Goal: Task Accomplishment & Management: Manage account settings

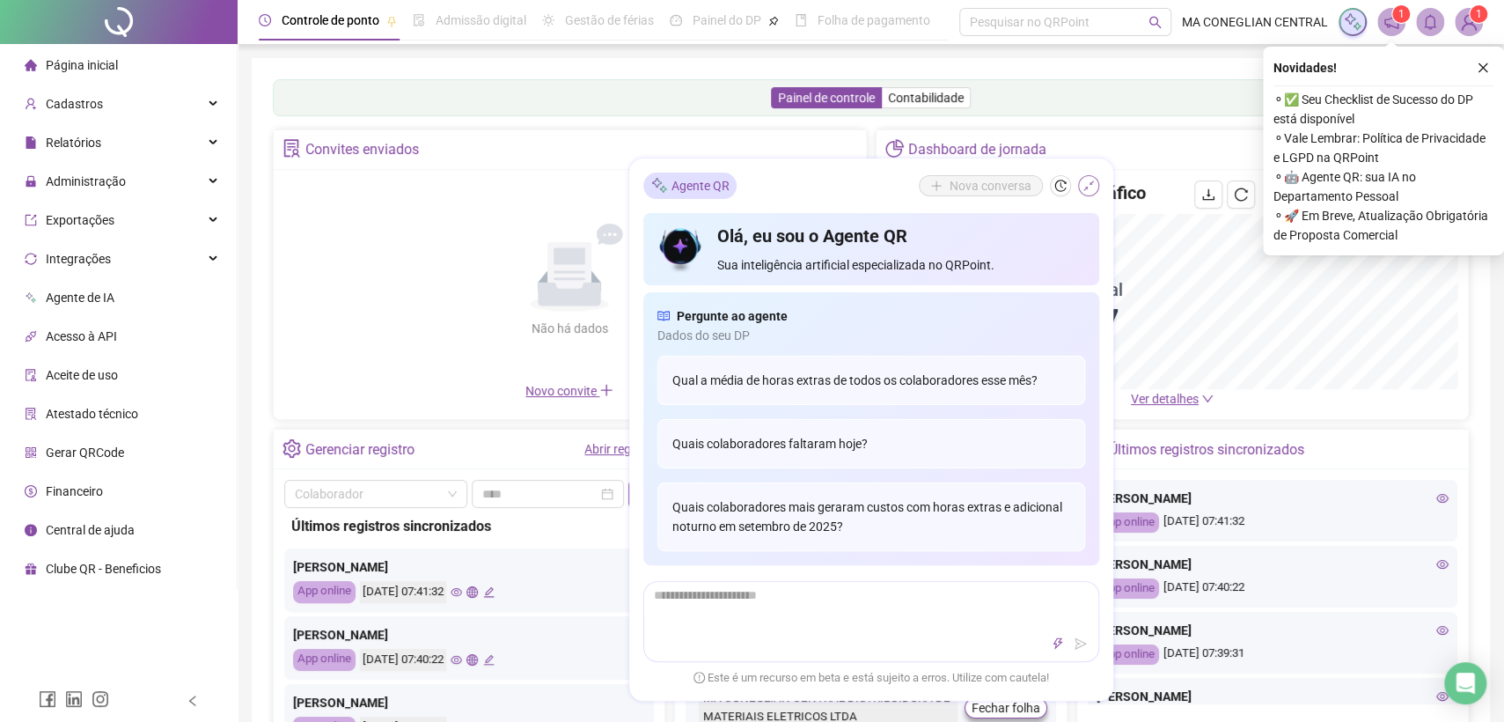
click at [1078, 187] on button "button" at bounding box center [1088, 185] width 21 height 21
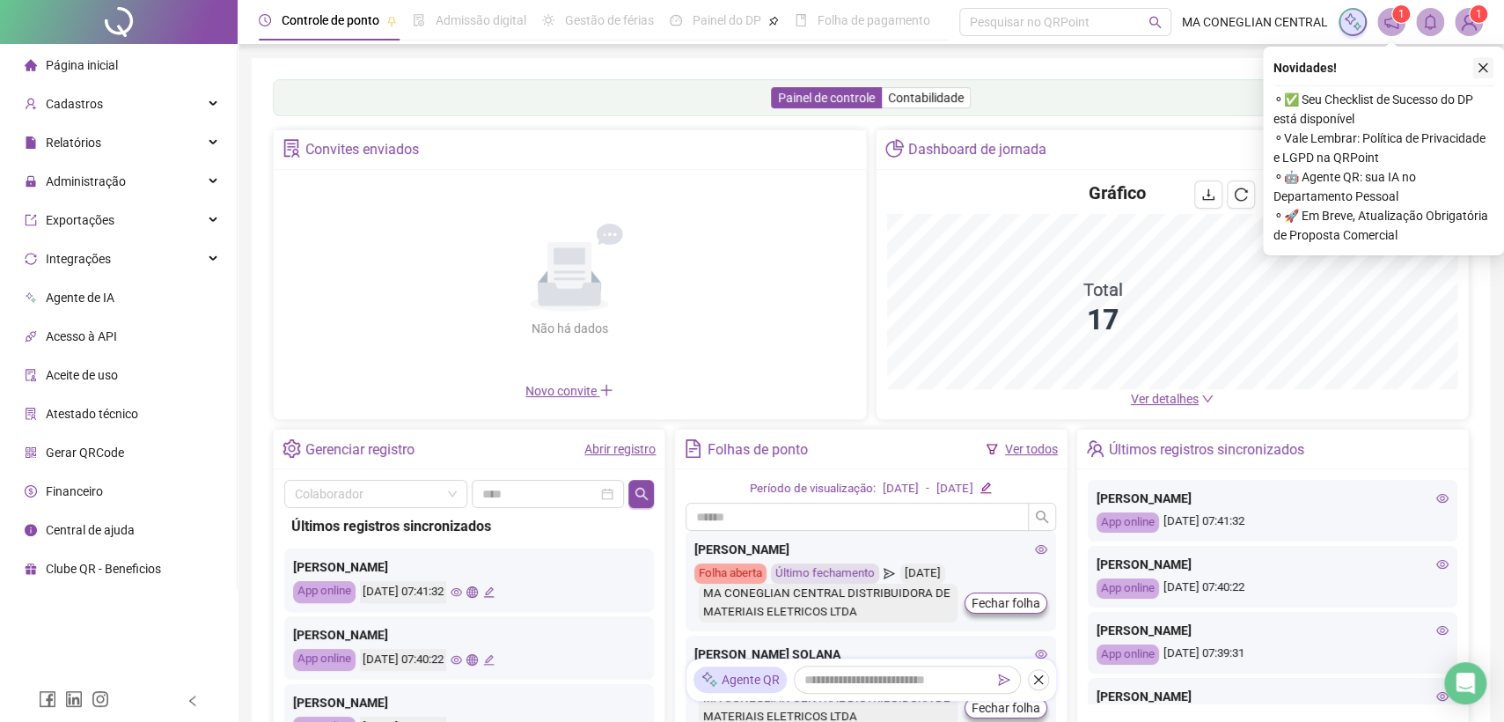
click at [1482, 72] on icon "close" at bounding box center [1483, 68] width 12 height 12
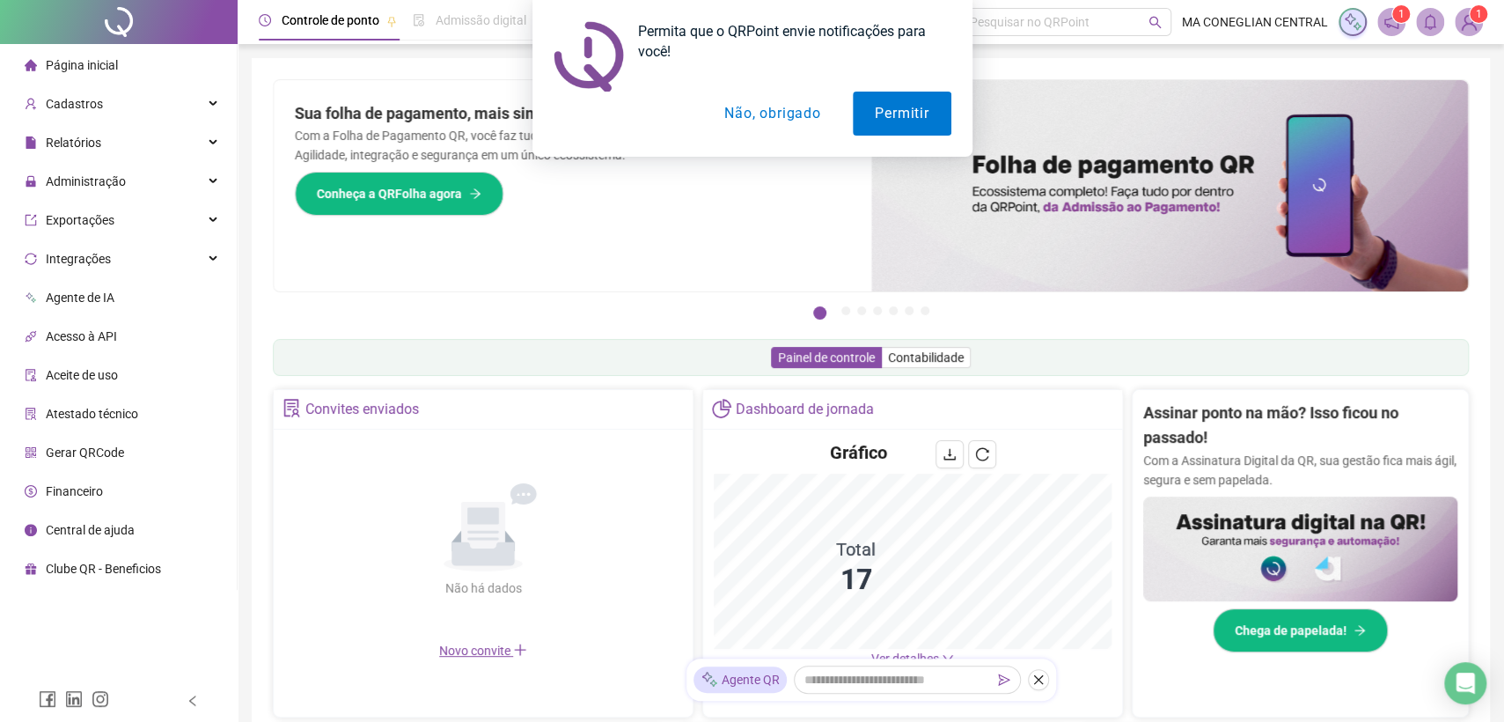
click at [151, 151] on div "Permita que o QRPoint envie notificações para você! Permitir Não, obrigado" at bounding box center [752, 78] width 1504 height 157
click at [141, 179] on div "Administração" at bounding box center [119, 181] width 230 height 35
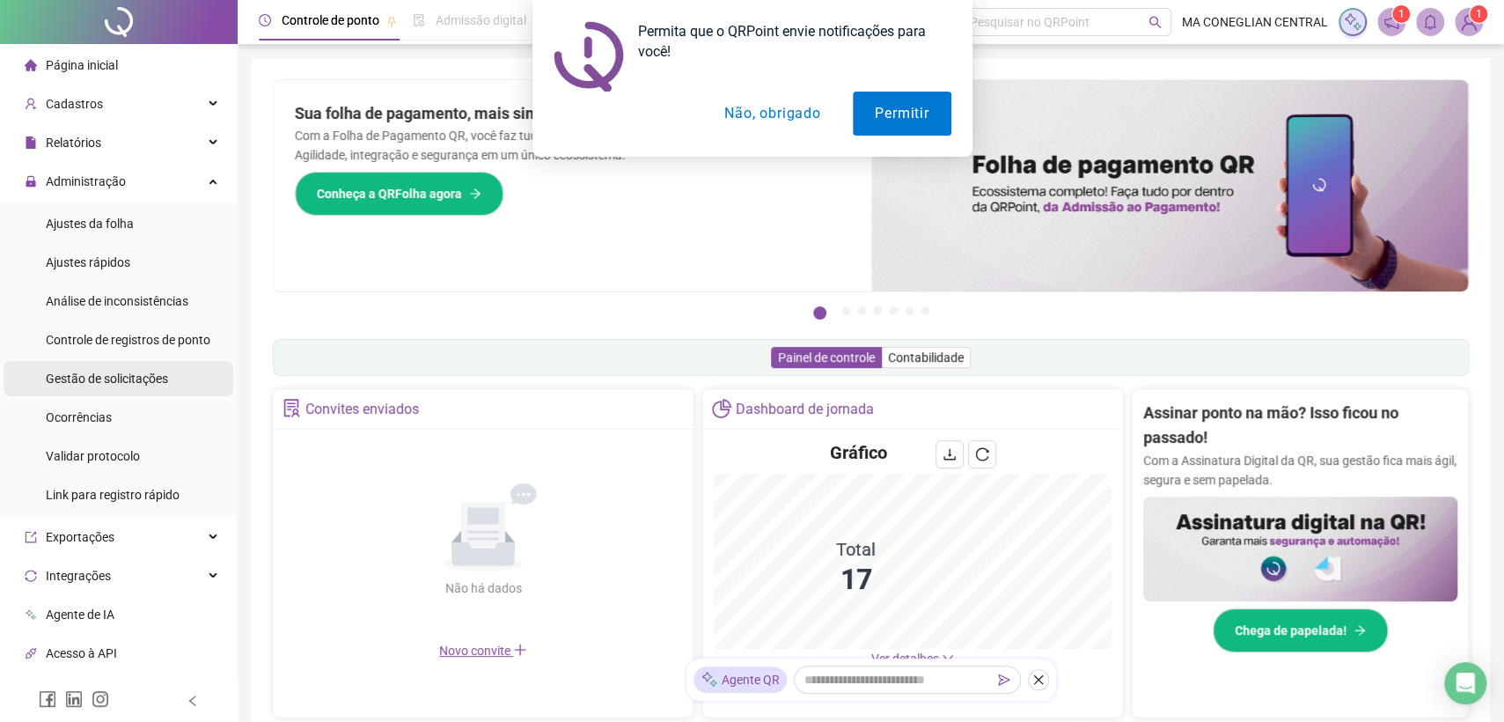
click at [170, 373] on li "Gestão de solicitações" at bounding box center [119, 378] width 230 height 35
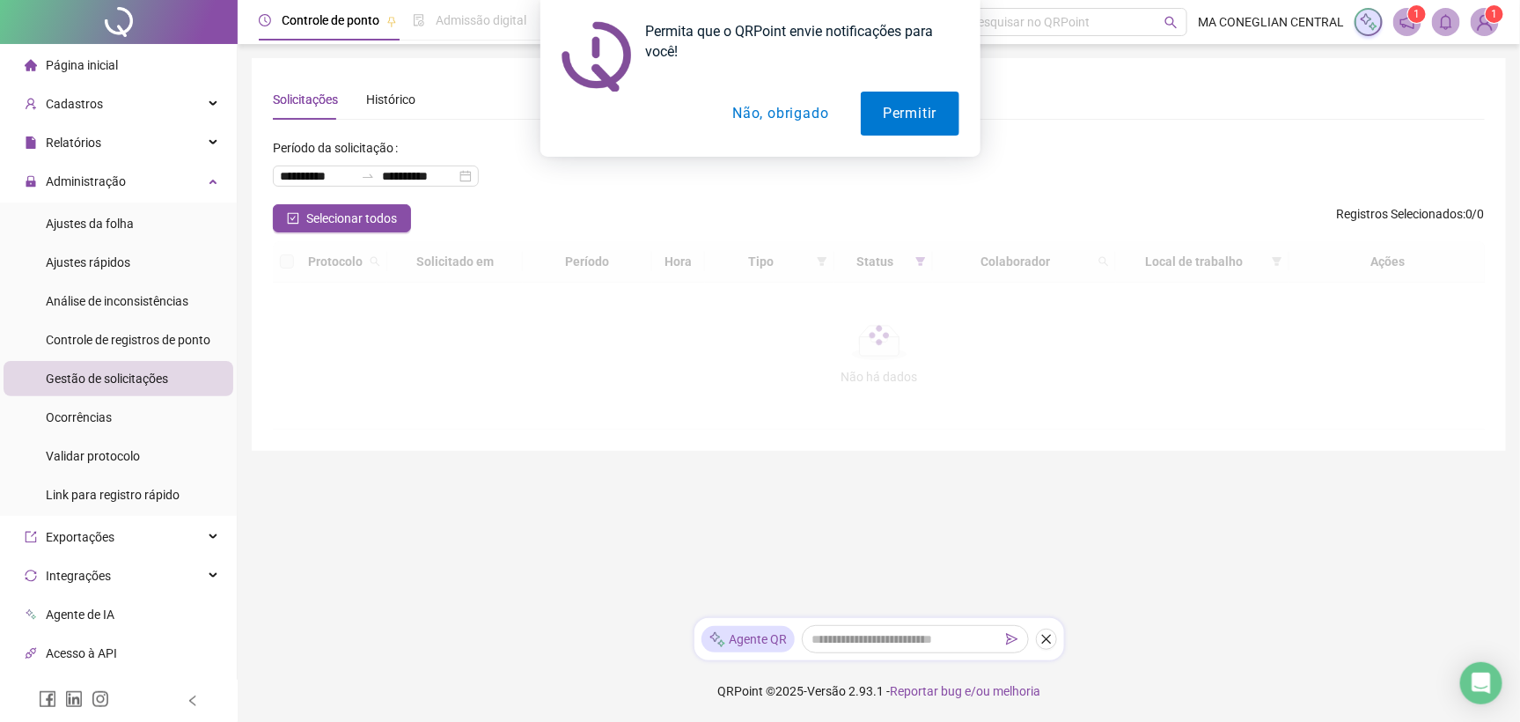
click at [757, 109] on button "Não, obrigado" at bounding box center [780, 114] width 140 height 44
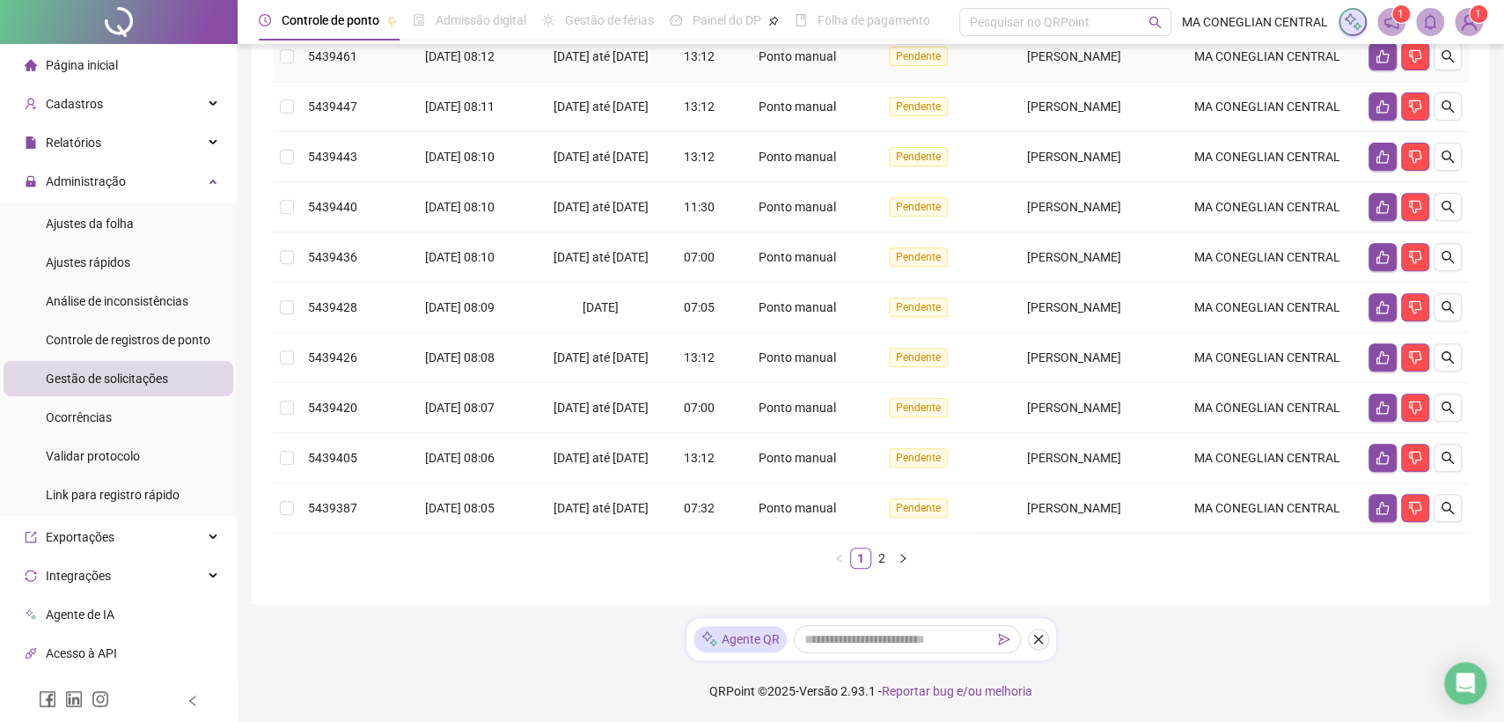
scroll to position [465, 0]
drag, startPoint x: 143, startPoint y: 40, endPoint x: 143, endPoint y: 28, distance: 11.5
click at [143, 38] on div at bounding box center [119, 22] width 238 height 44
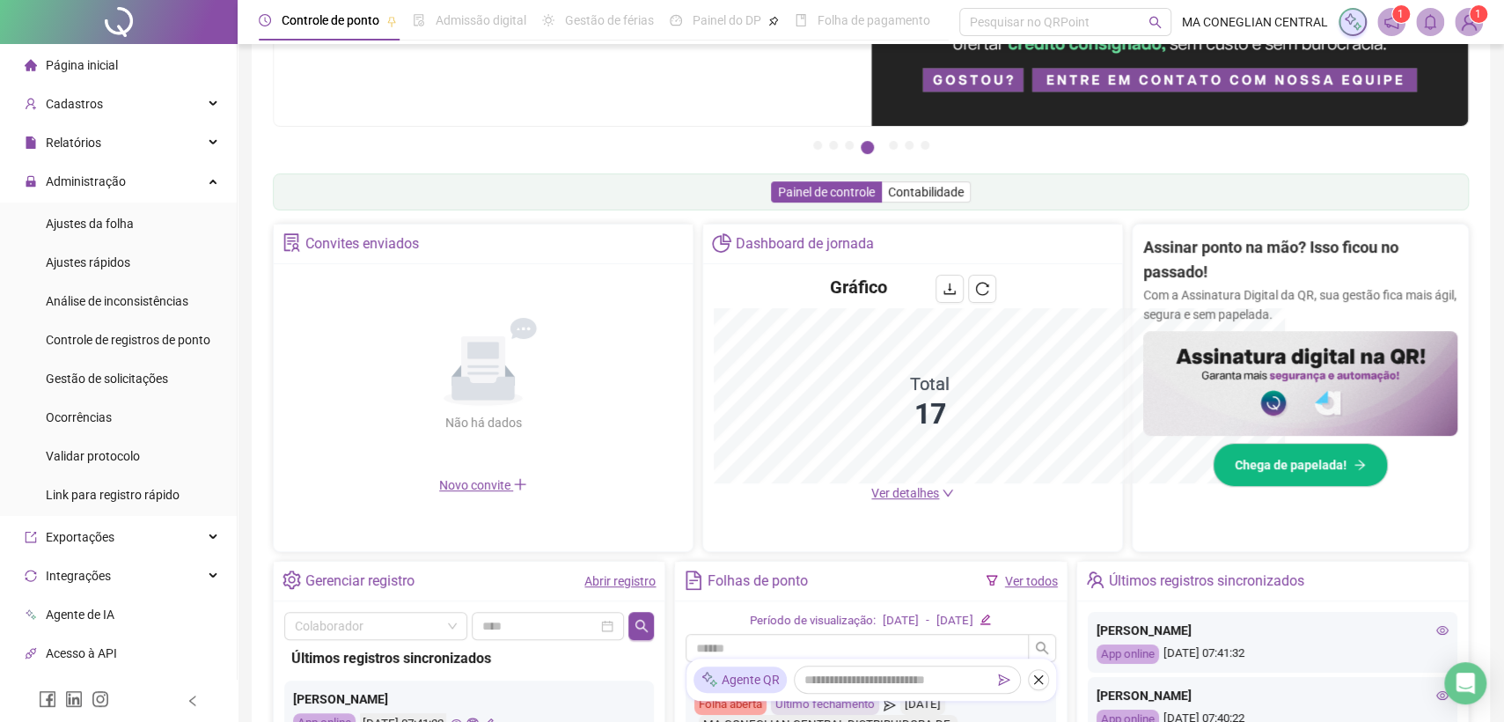
scroll to position [464, 0]
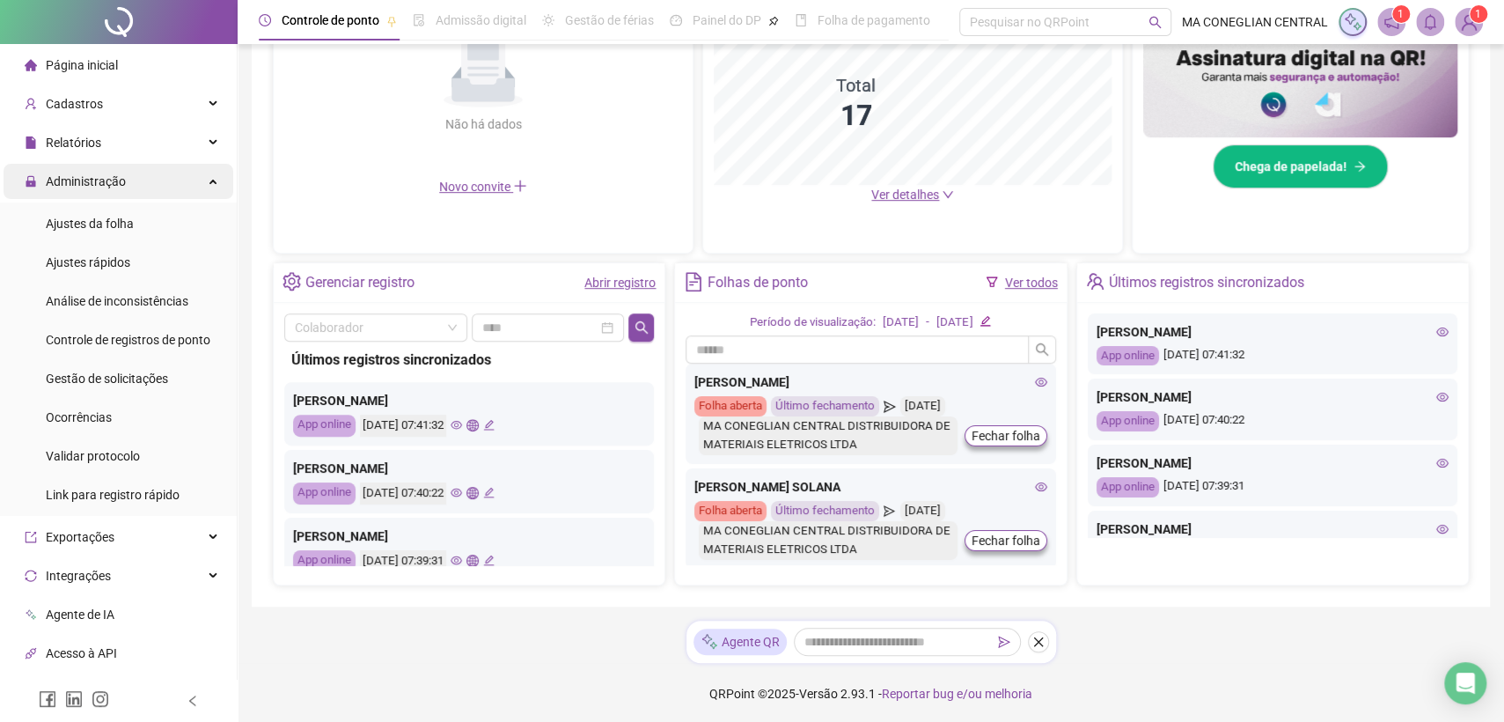
click at [119, 194] on span "Administração" at bounding box center [75, 181] width 101 height 35
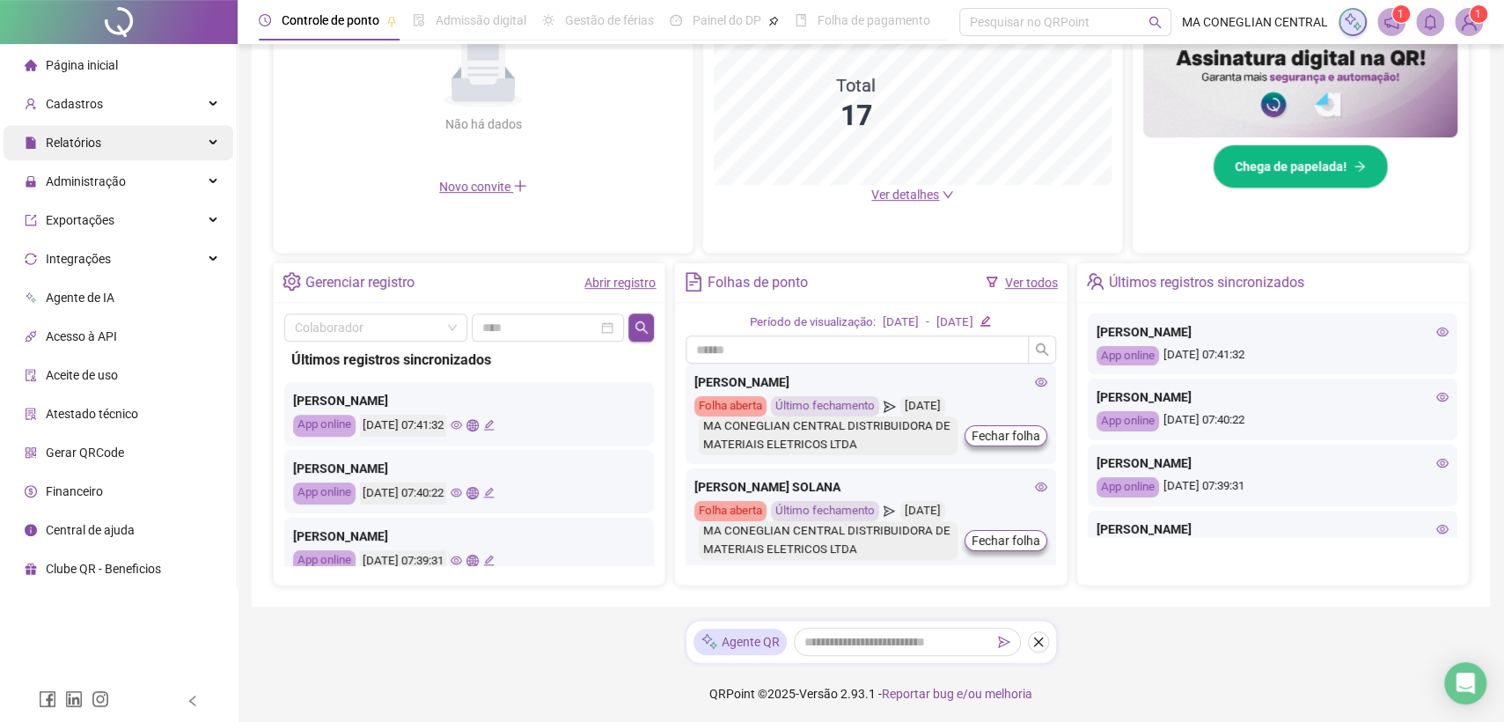
click at [152, 146] on div "Relatórios" at bounding box center [119, 142] width 230 height 35
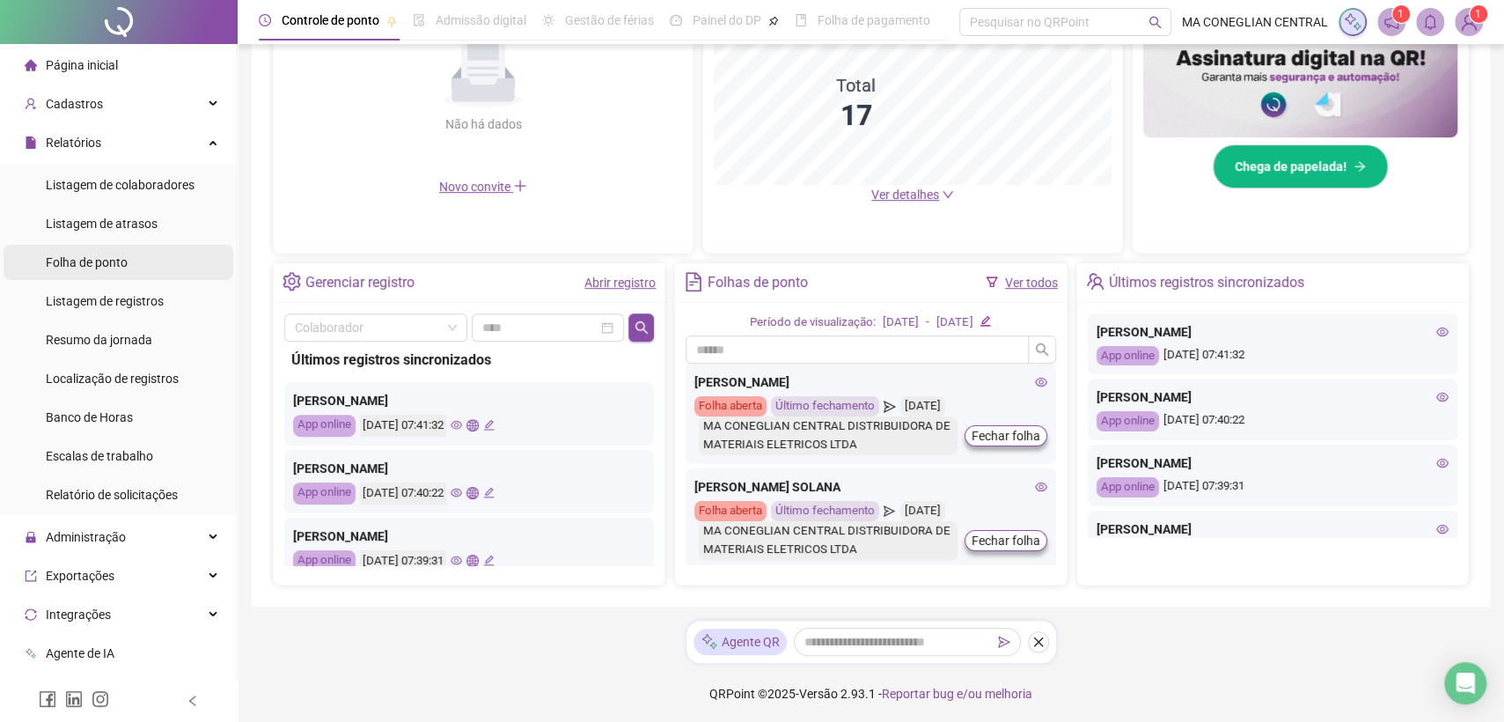
click at [116, 255] on span "Folha de ponto" at bounding box center [87, 262] width 82 height 14
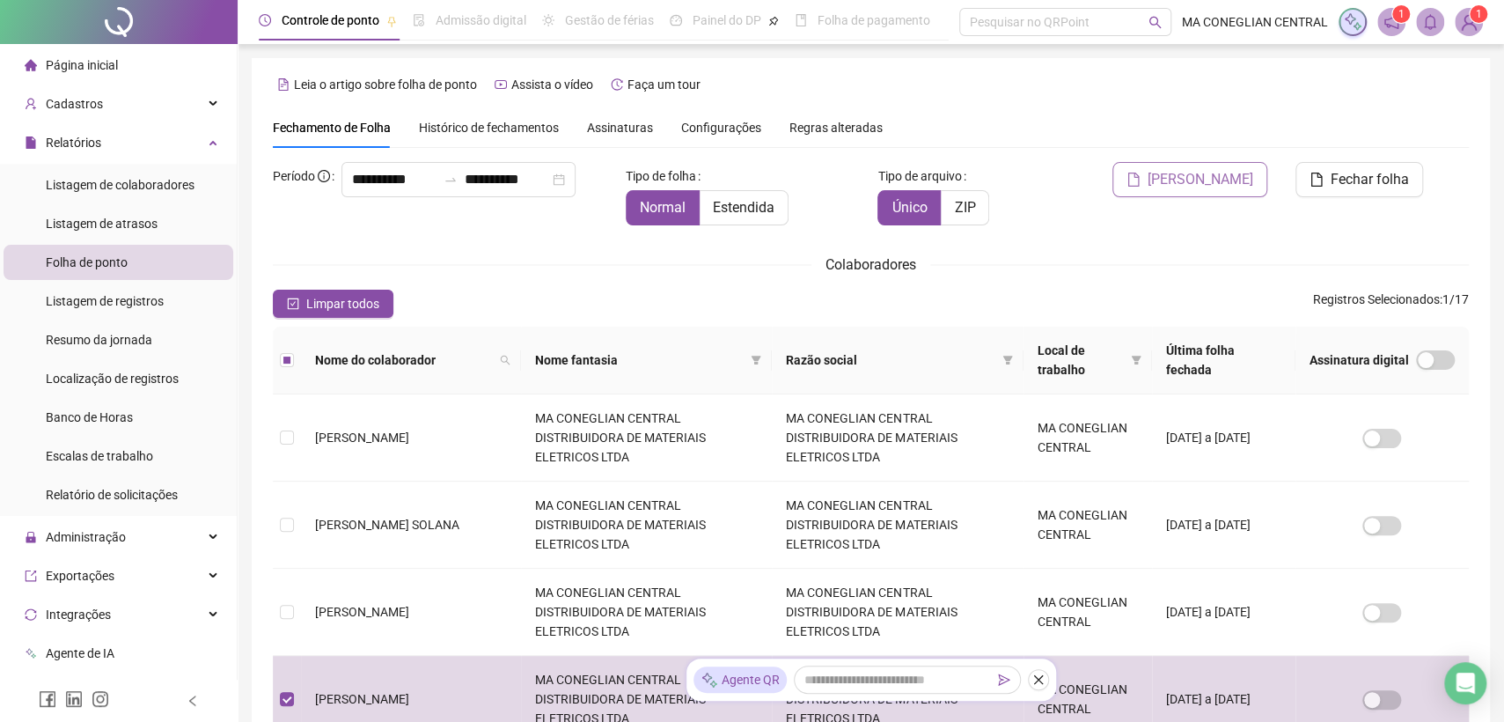
click at [1201, 180] on span "[PERSON_NAME]" at bounding box center [1201, 179] width 106 height 21
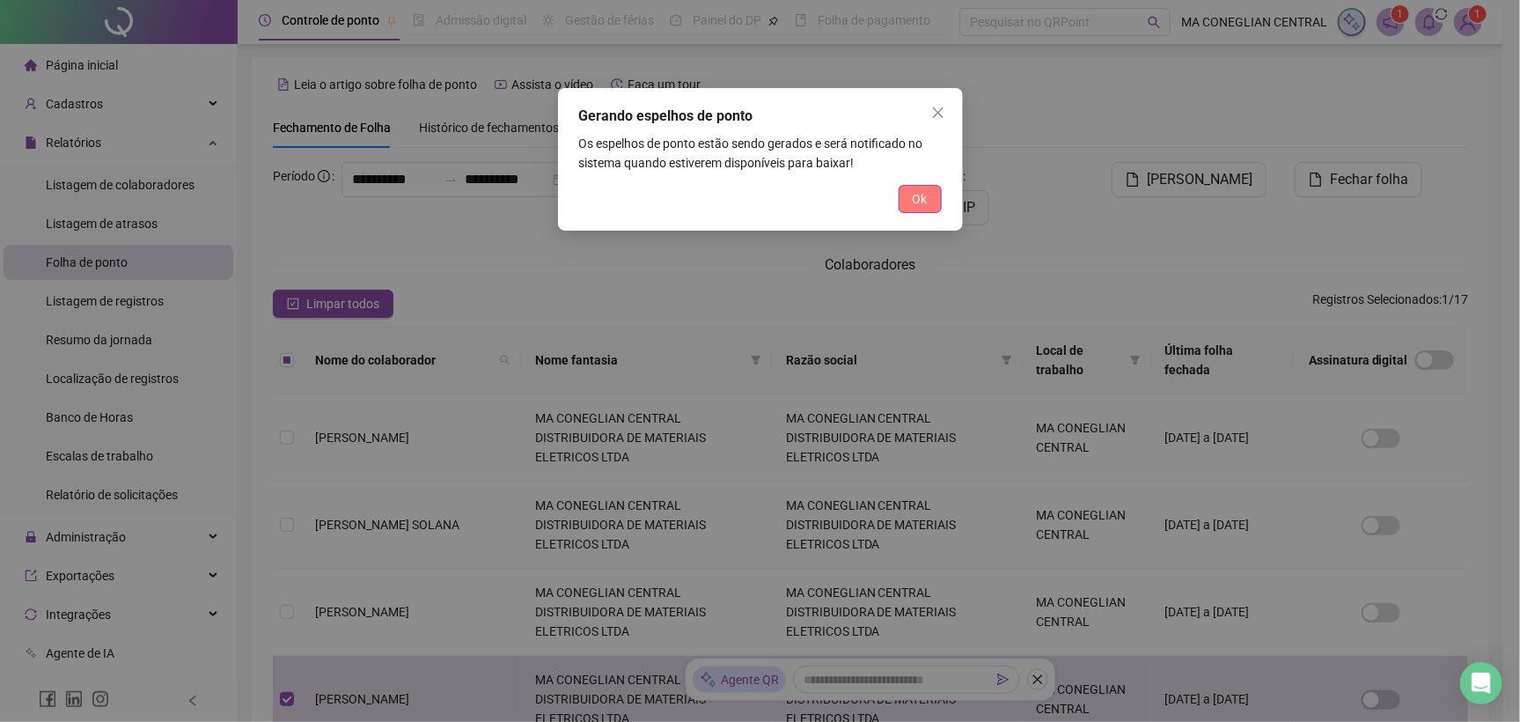
click at [918, 195] on span "Ok" at bounding box center [920, 198] width 15 height 19
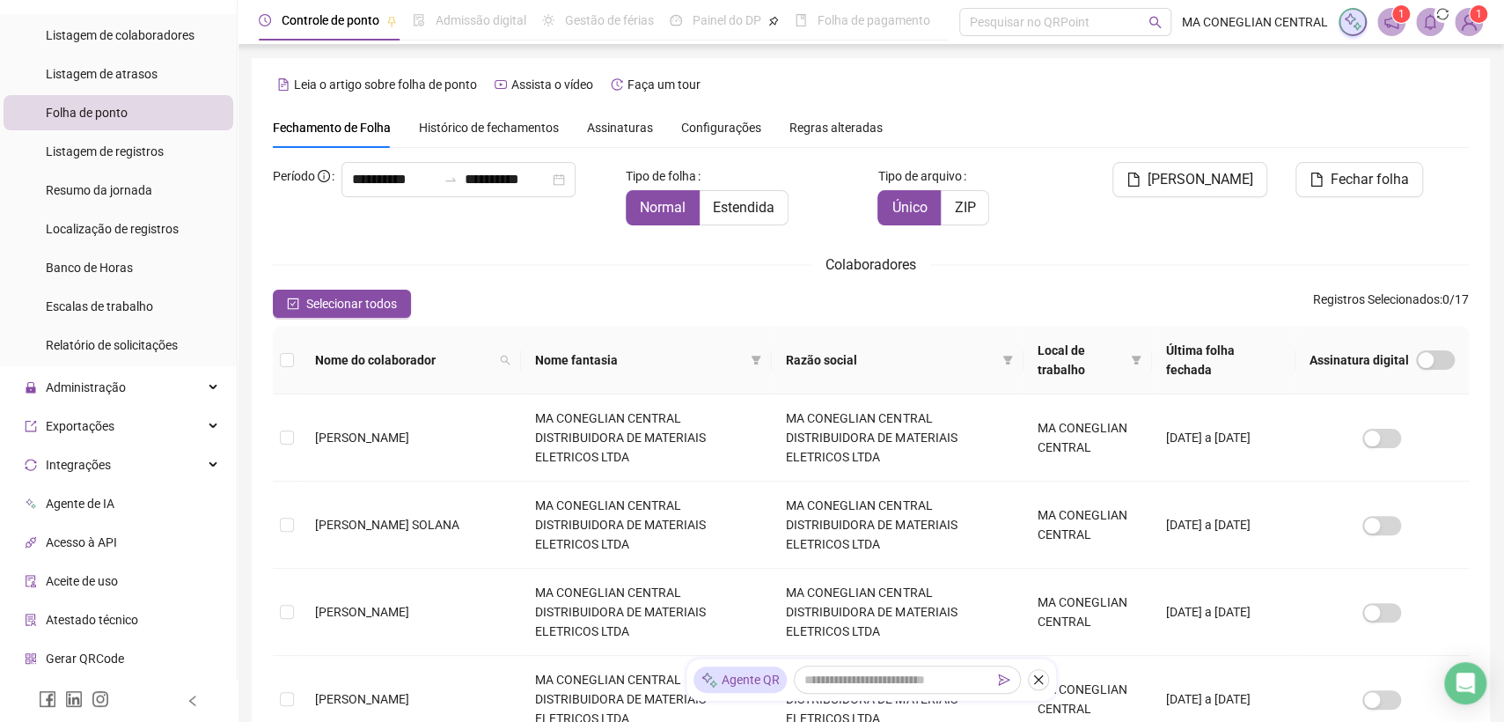
scroll to position [223, 0]
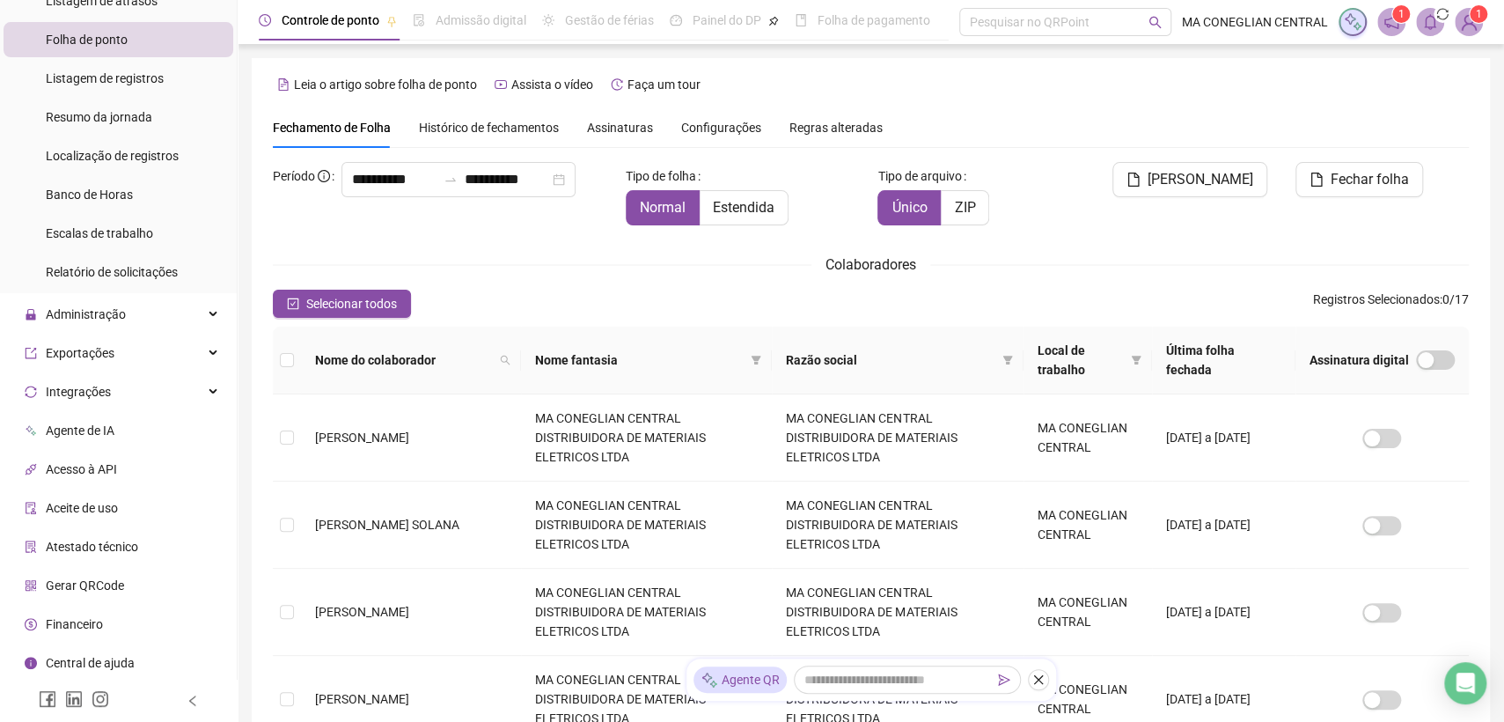
click at [154, 434] on li "Agente de IA" at bounding box center [119, 430] width 230 height 35
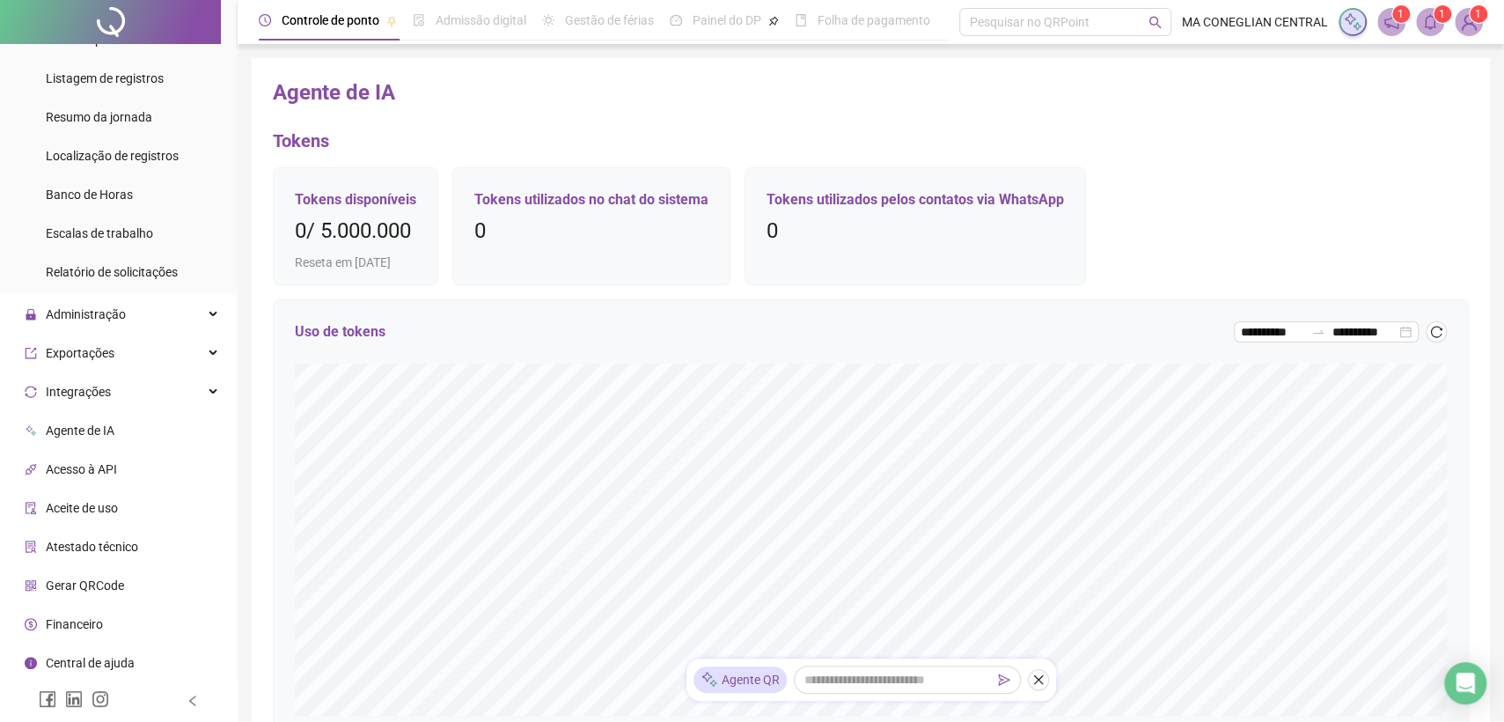
scroll to position [440, 0]
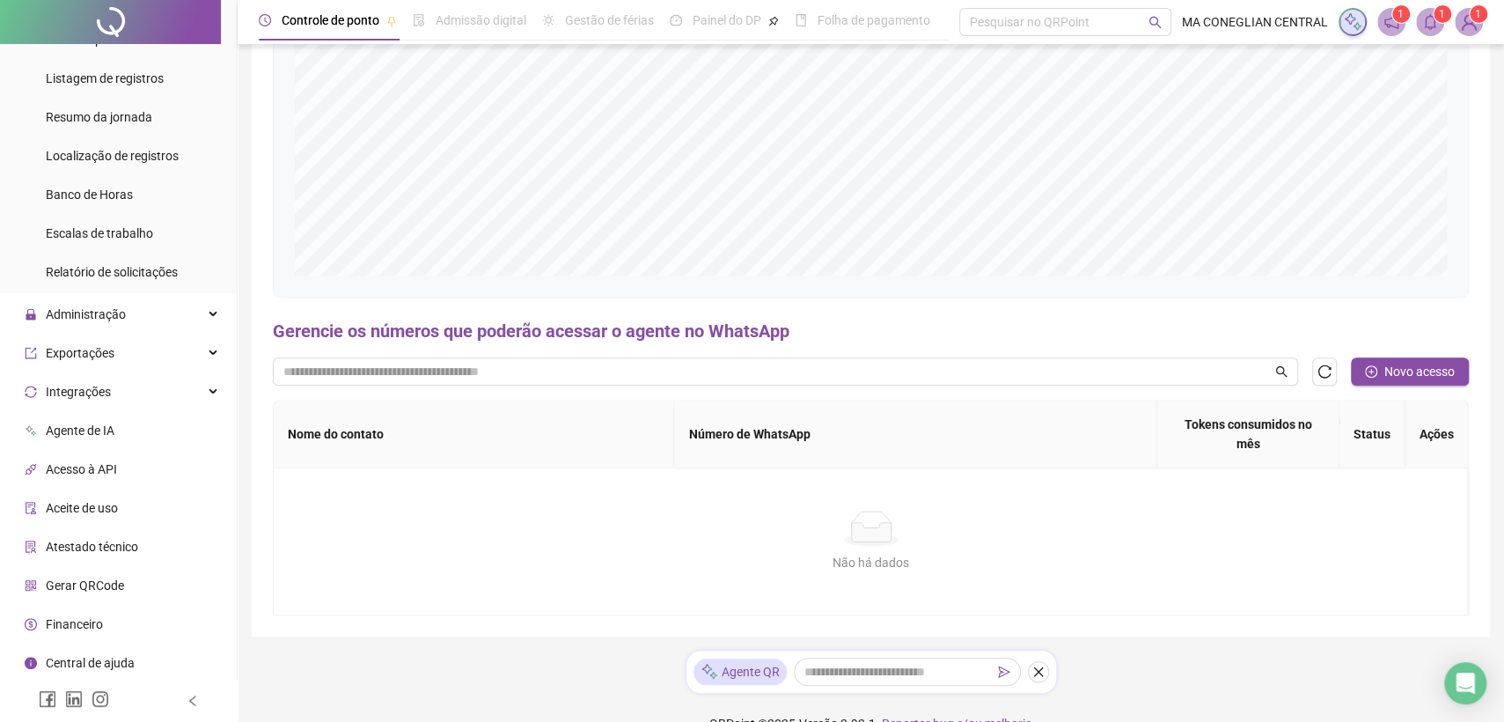
click at [53, 11] on div at bounding box center [110, 22] width 221 height 44
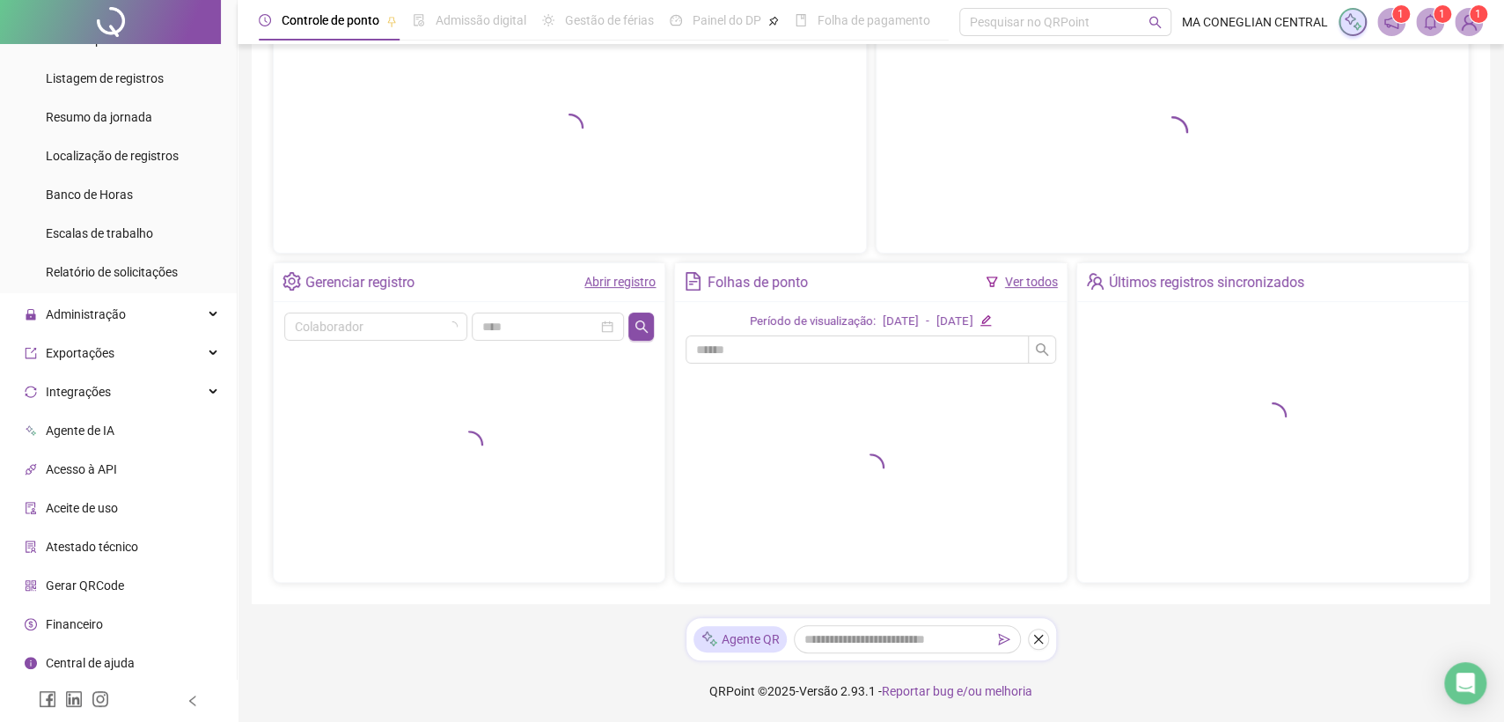
scroll to position [165, 0]
click at [1422, 24] on span at bounding box center [1430, 22] width 28 height 28
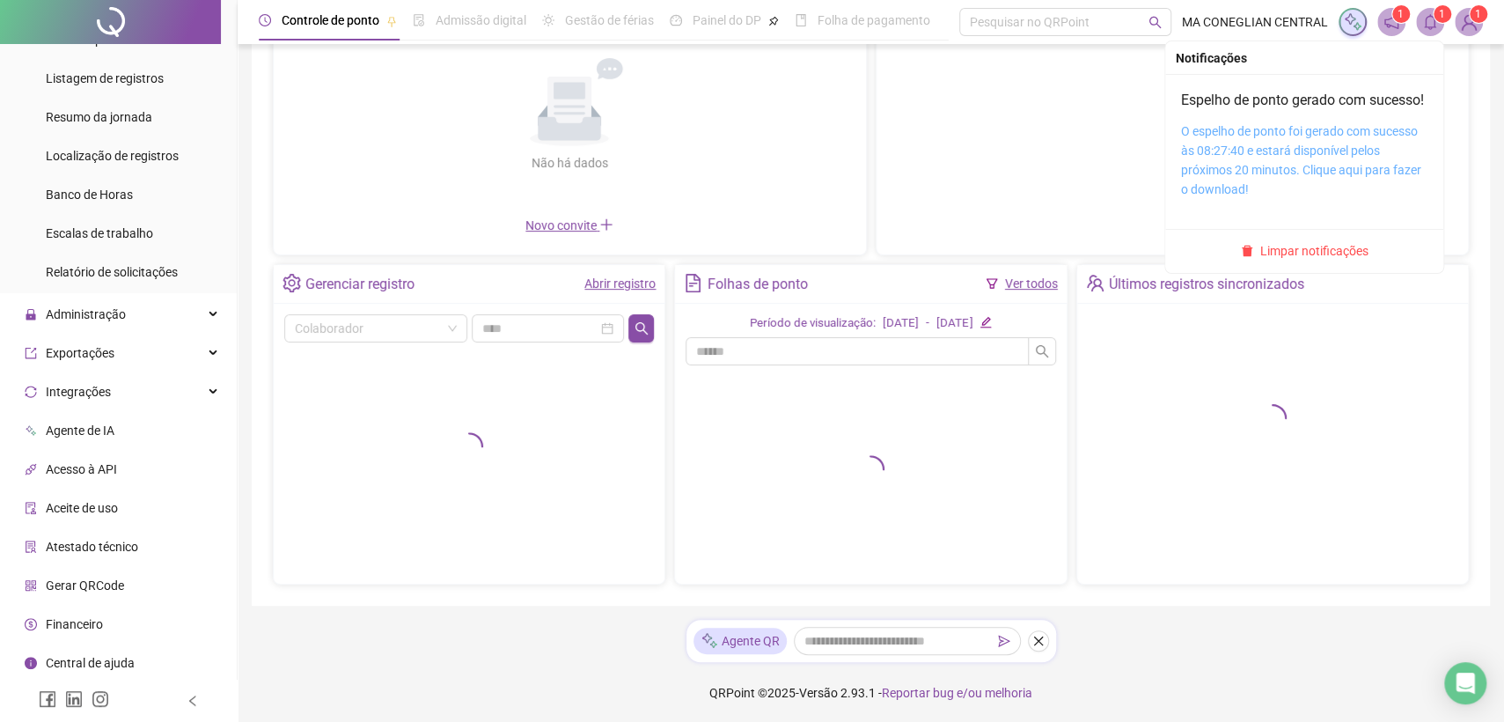
click at [1262, 184] on link "O espelho de ponto foi gerado com sucesso às 08:27:40 e estará disponível pelos…" at bounding box center [1301, 160] width 240 height 72
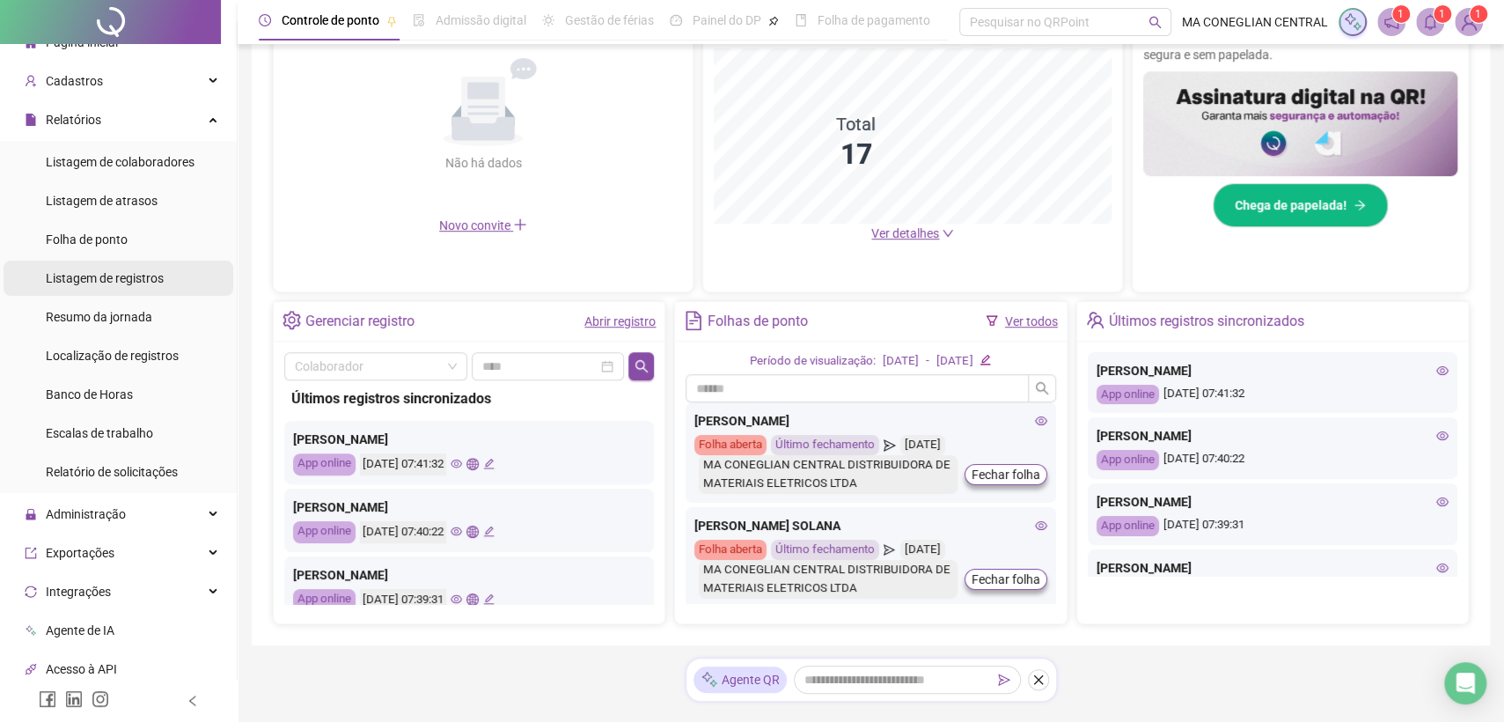
scroll to position [0, 0]
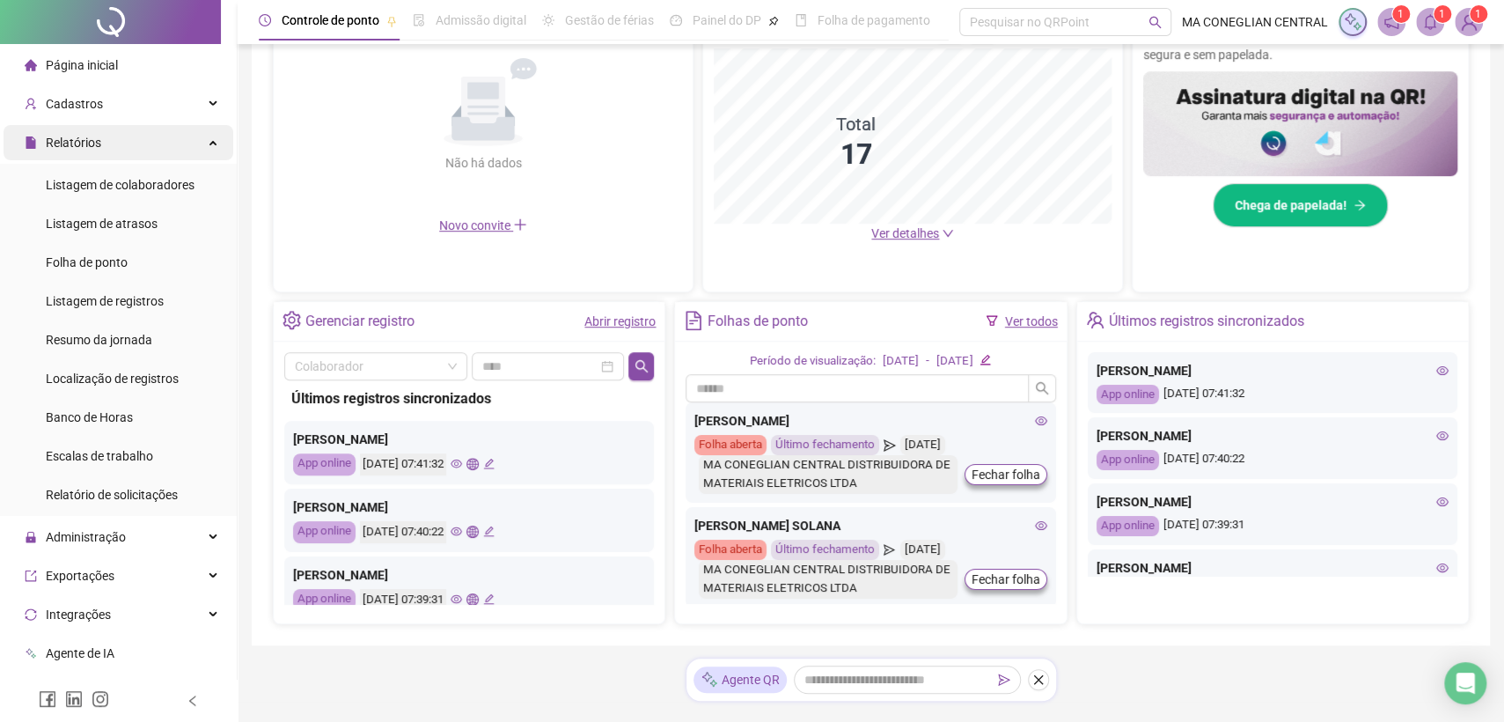
click at [159, 152] on div "Relatórios" at bounding box center [119, 142] width 230 height 35
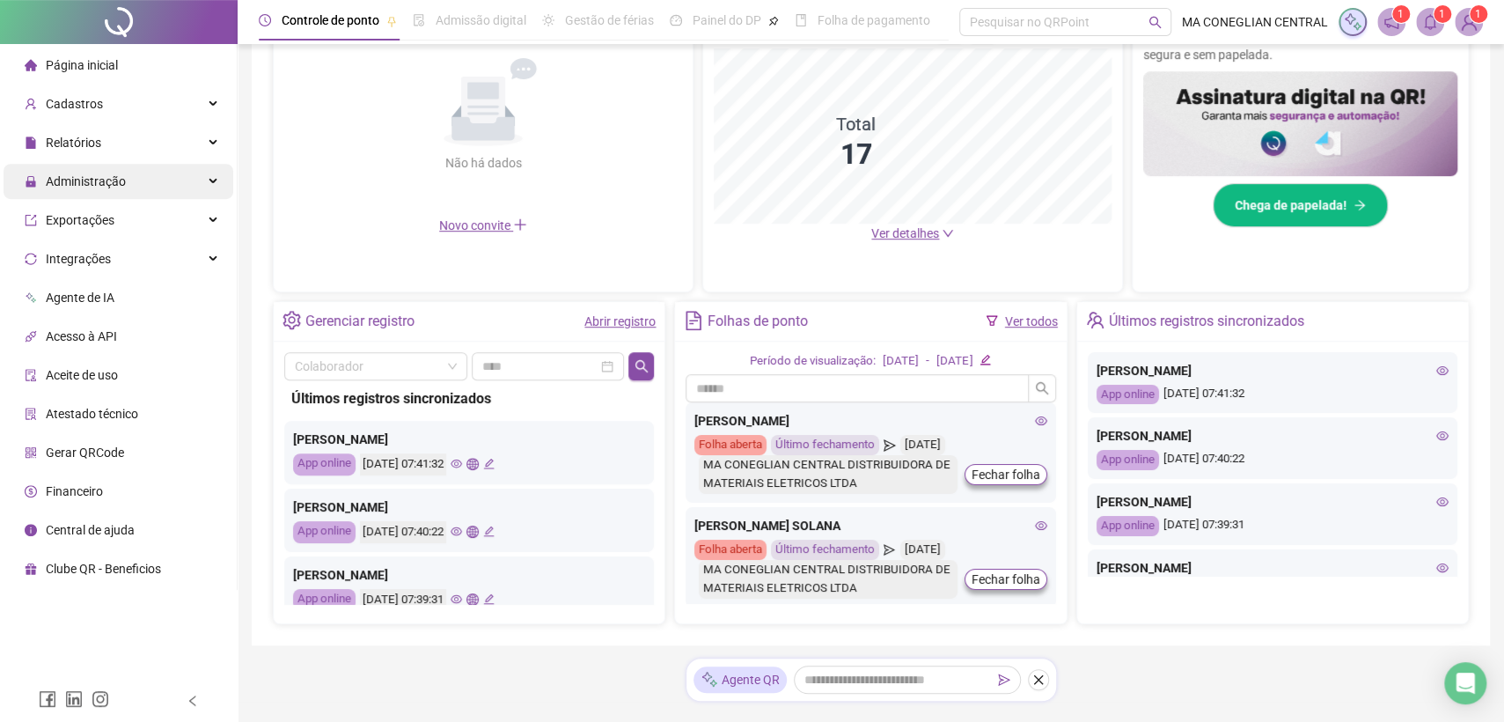
click at [161, 169] on div "Administração" at bounding box center [119, 181] width 230 height 35
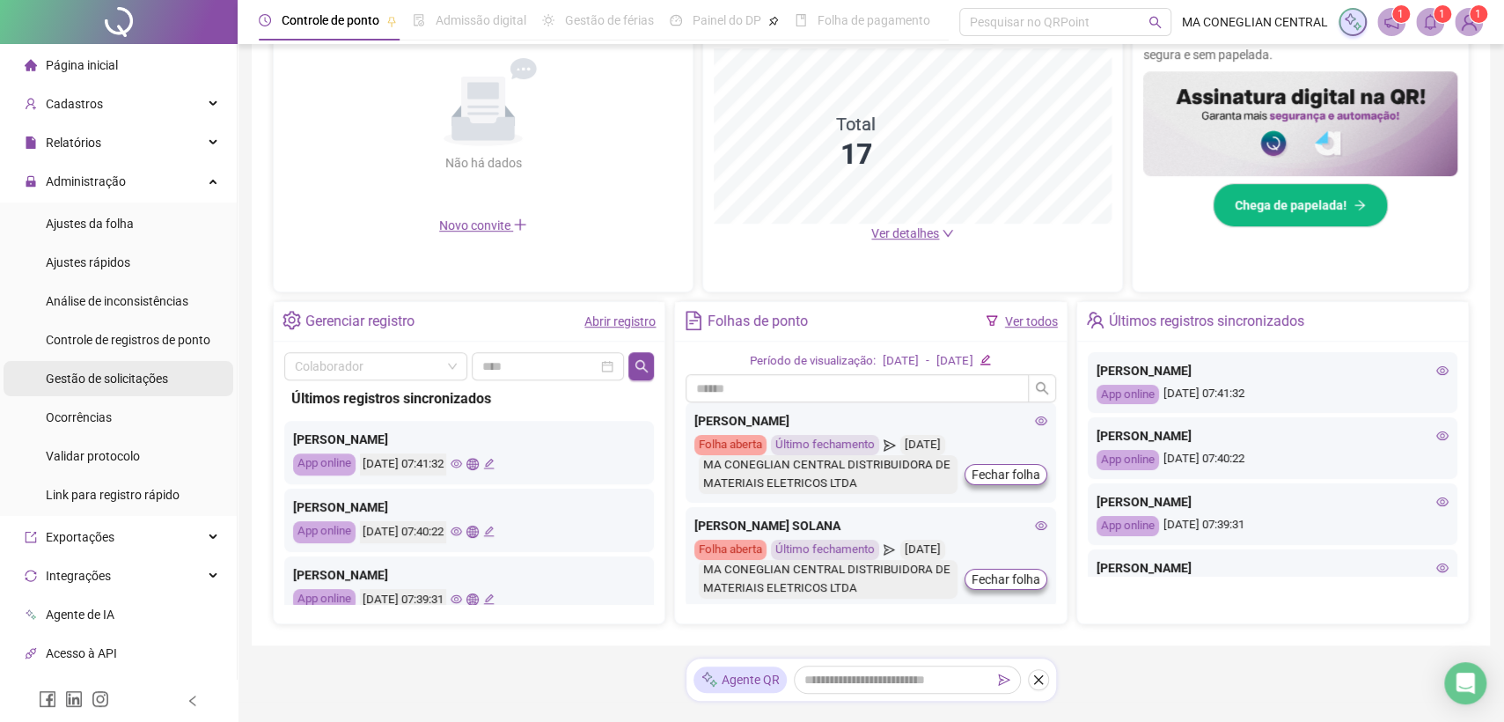
click at [139, 367] on div "Gestão de solicitações" at bounding box center [107, 378] width 122 height 35
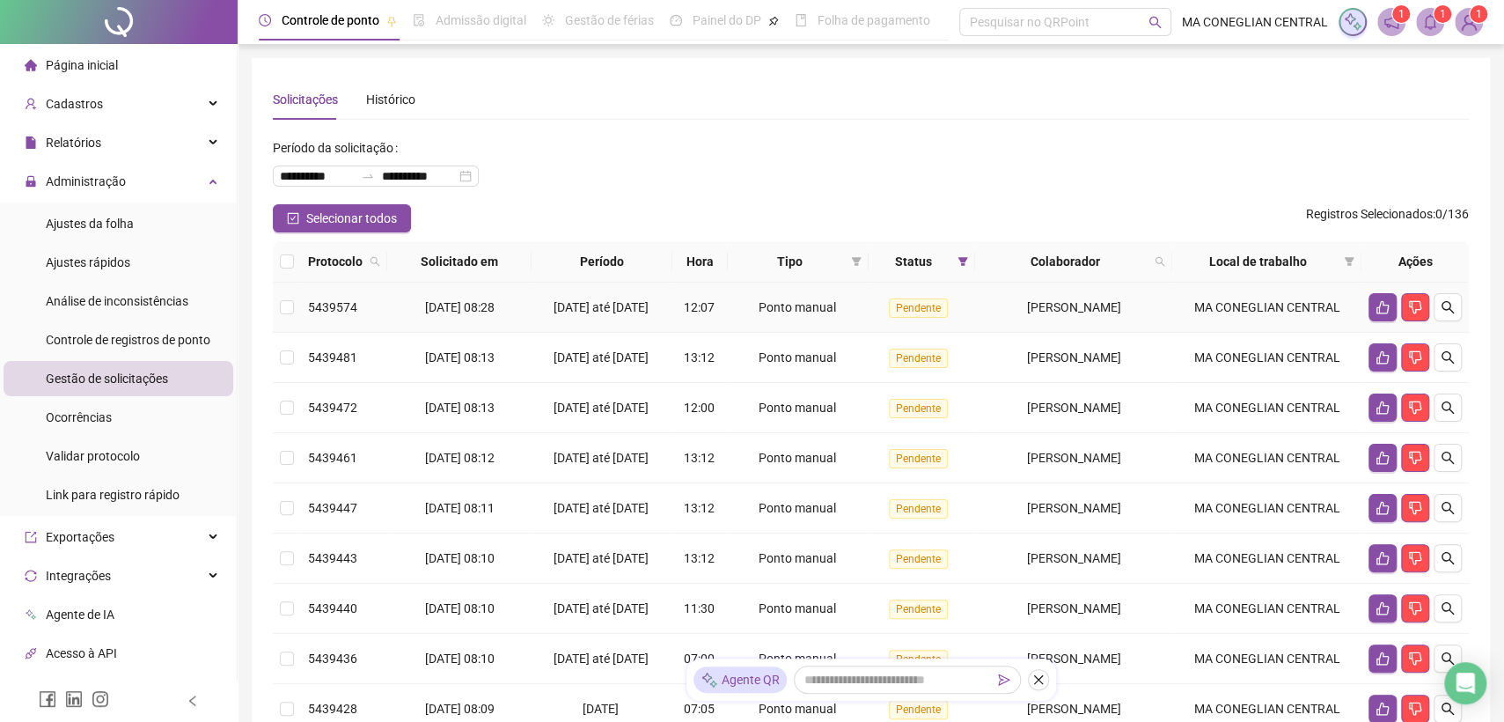
click at [275, 308] on td at bounding box center [287, 308] width 28 height 50
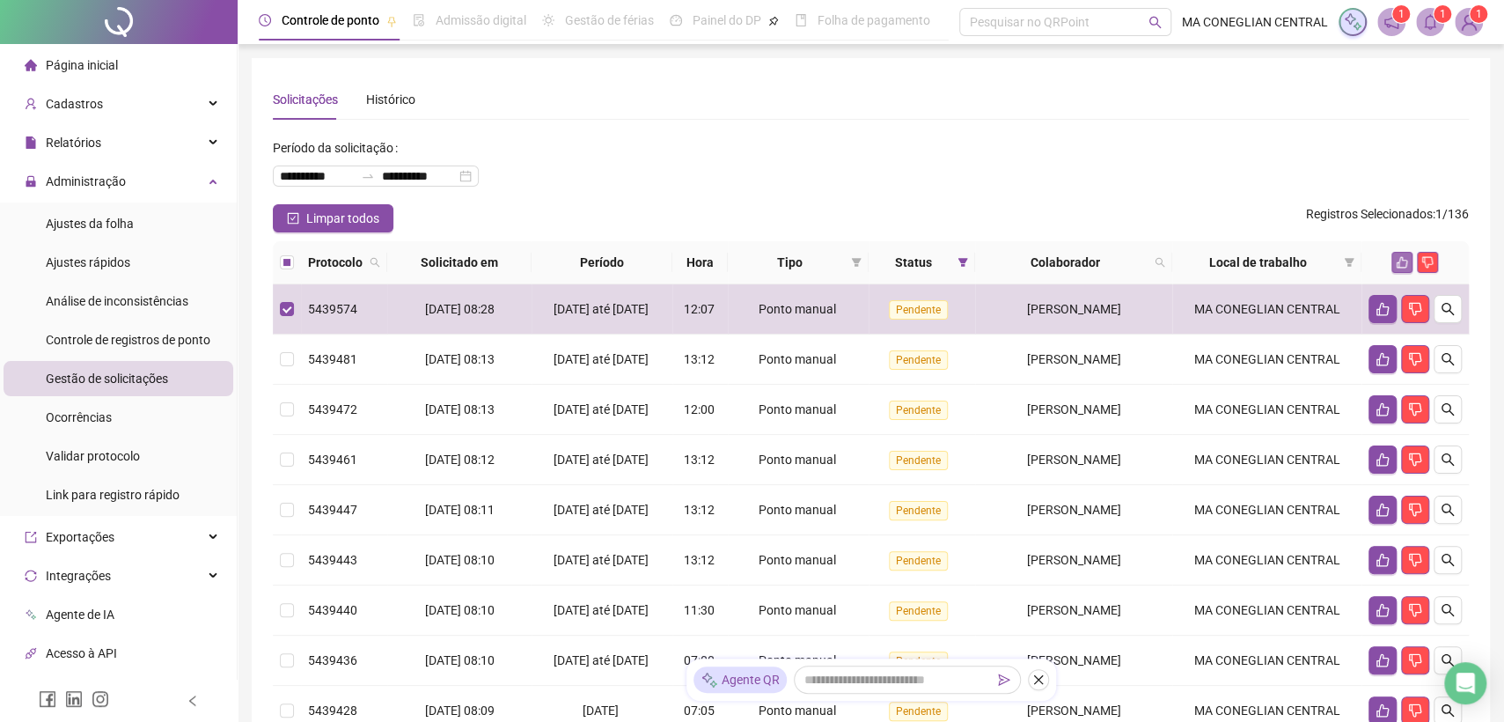
click at [1406, 257] on icon "like" at bounding box center [1402, 262] width 12 height 12
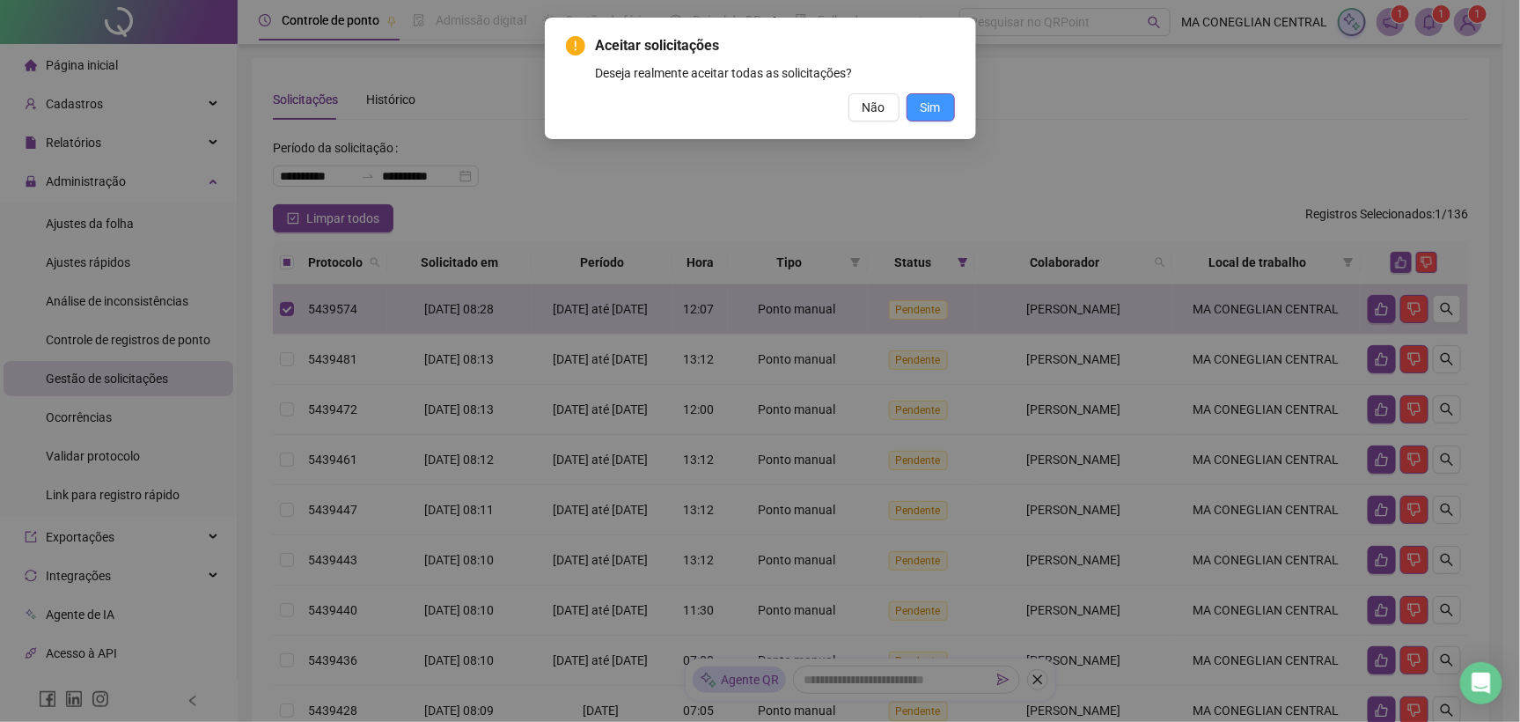
click at [928, 107] on span "Sim" at bounding box center [931, 107] width 20 height 19
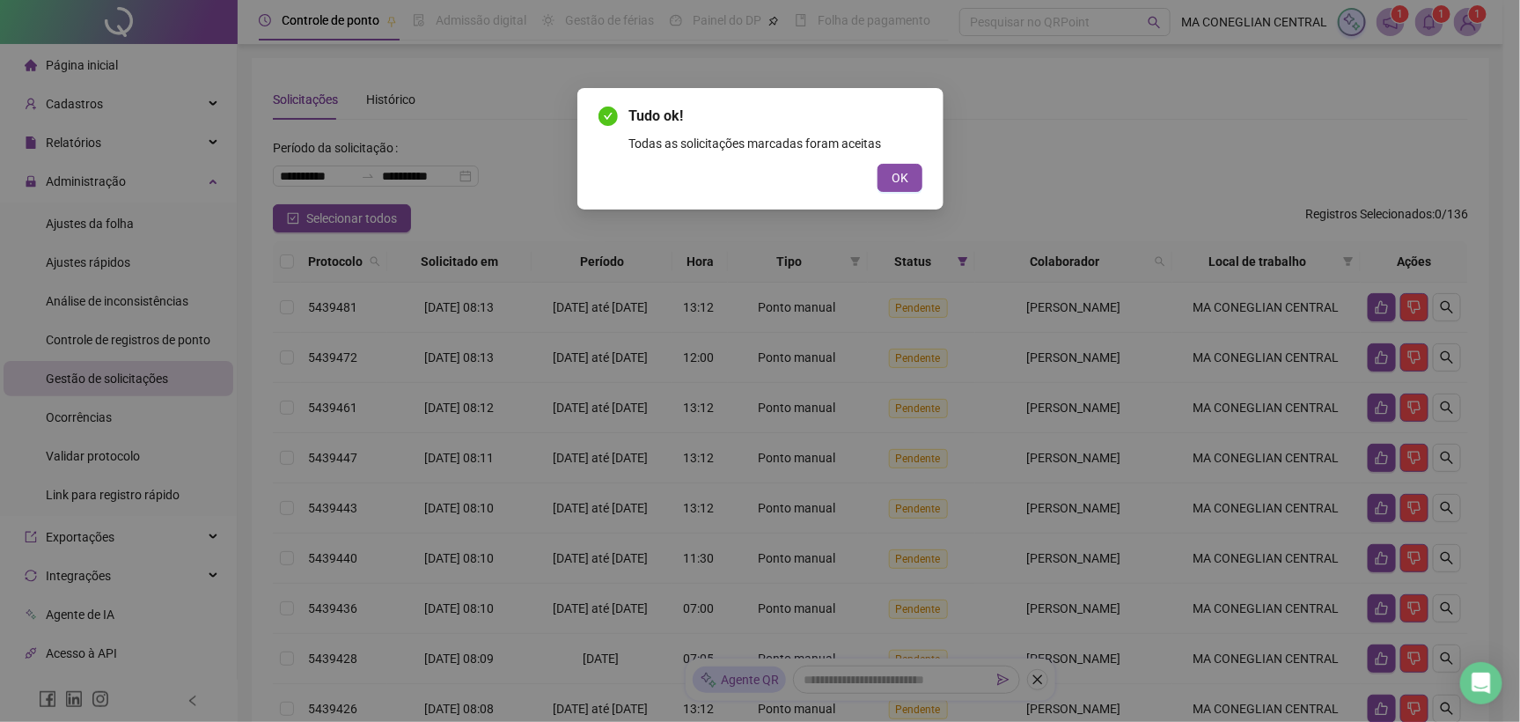
click at [141, 29] on div "Tudo ok! Todas as solicitações marcadas foram aceitas OK" at bounding box center [760, 361] width 1520 height 722
drag, startPoint x: 895, startPoint y: 177, endPoint x: 1214, endPoint y: 96, distance: 328.8
click at [897, 173] on span "OK" at bounding box center [900, 177] width 17 height 19
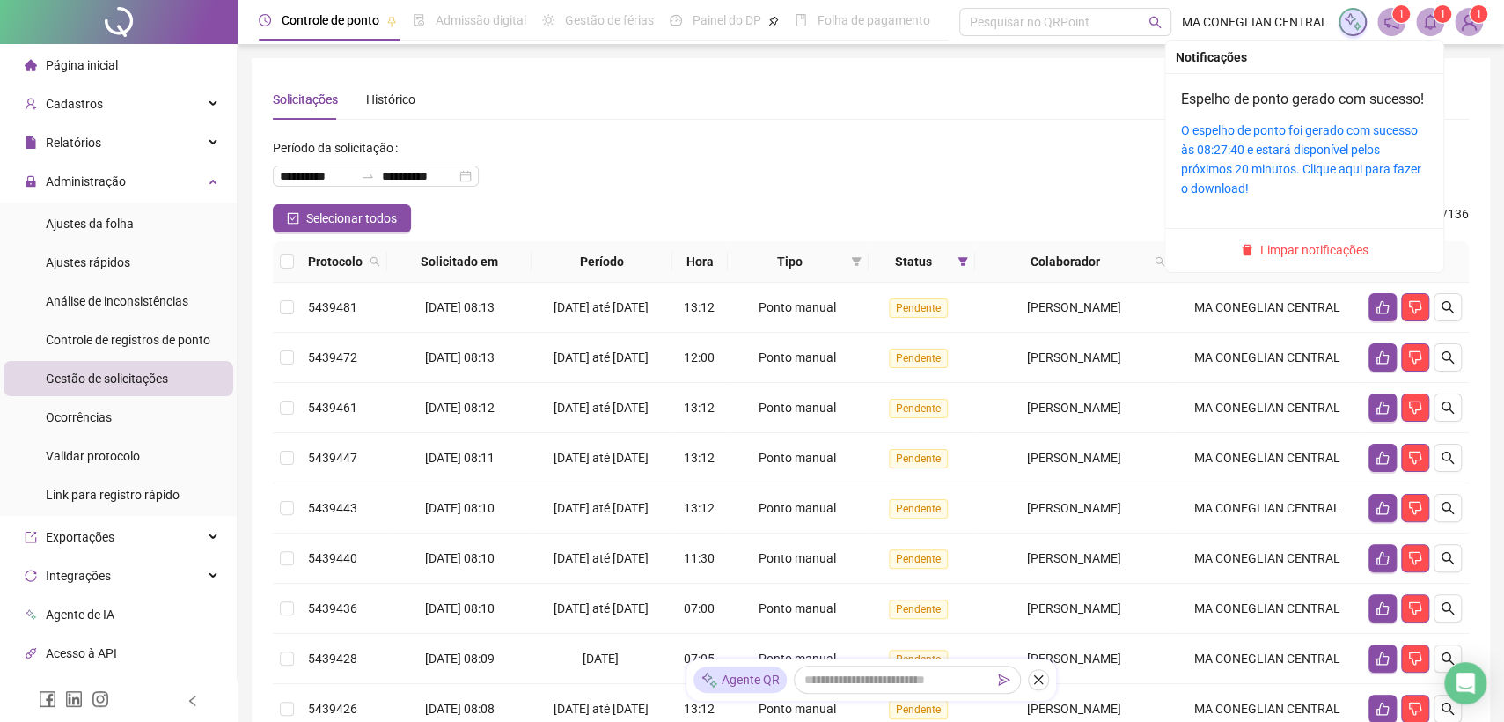
click at [1428, 21] on icon "bell" at bounding box center [1431, 22] width 16 height 16
click at [1315, 260] on span "Limpar notificações" at bounding box center [1315, 249] width 108 height 19
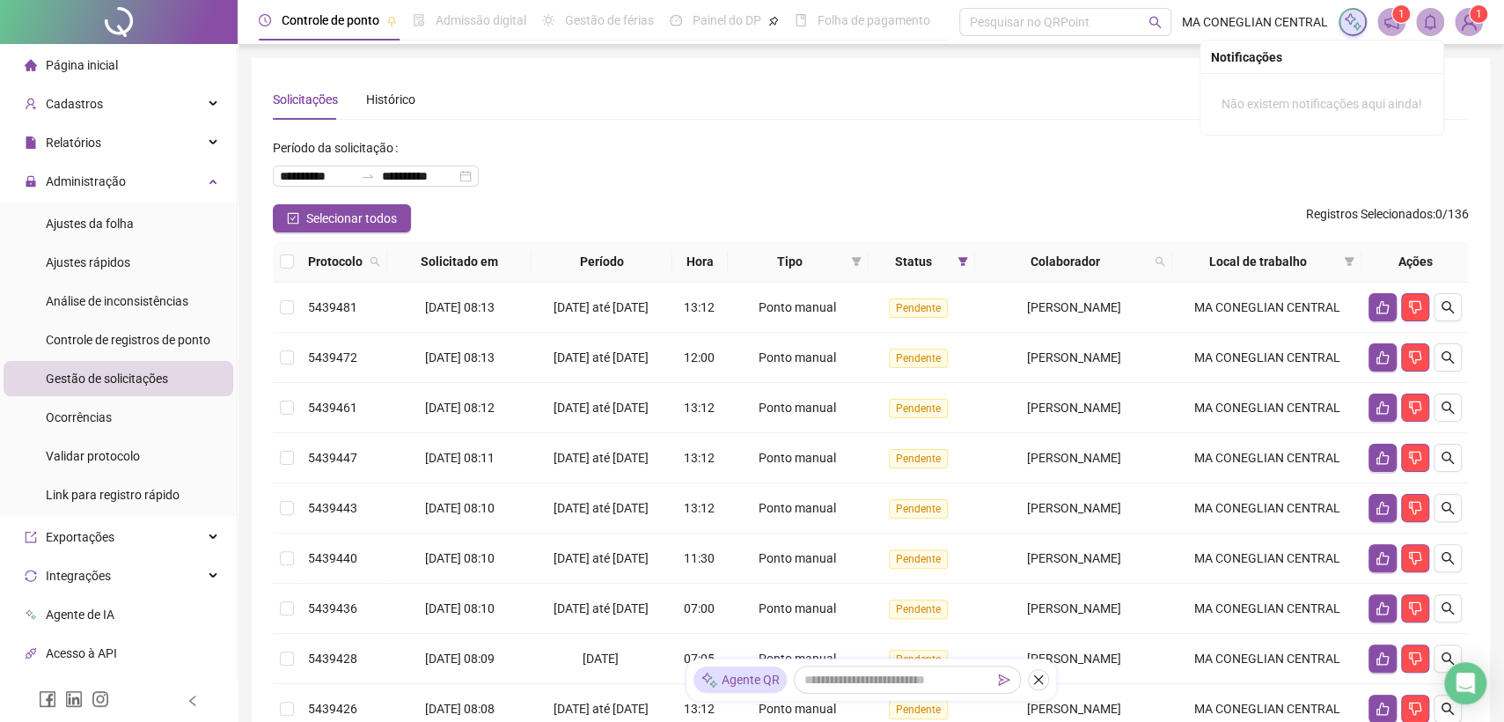
click at [164, 16] on div at bounding box center [119, 22] width 238 height 44
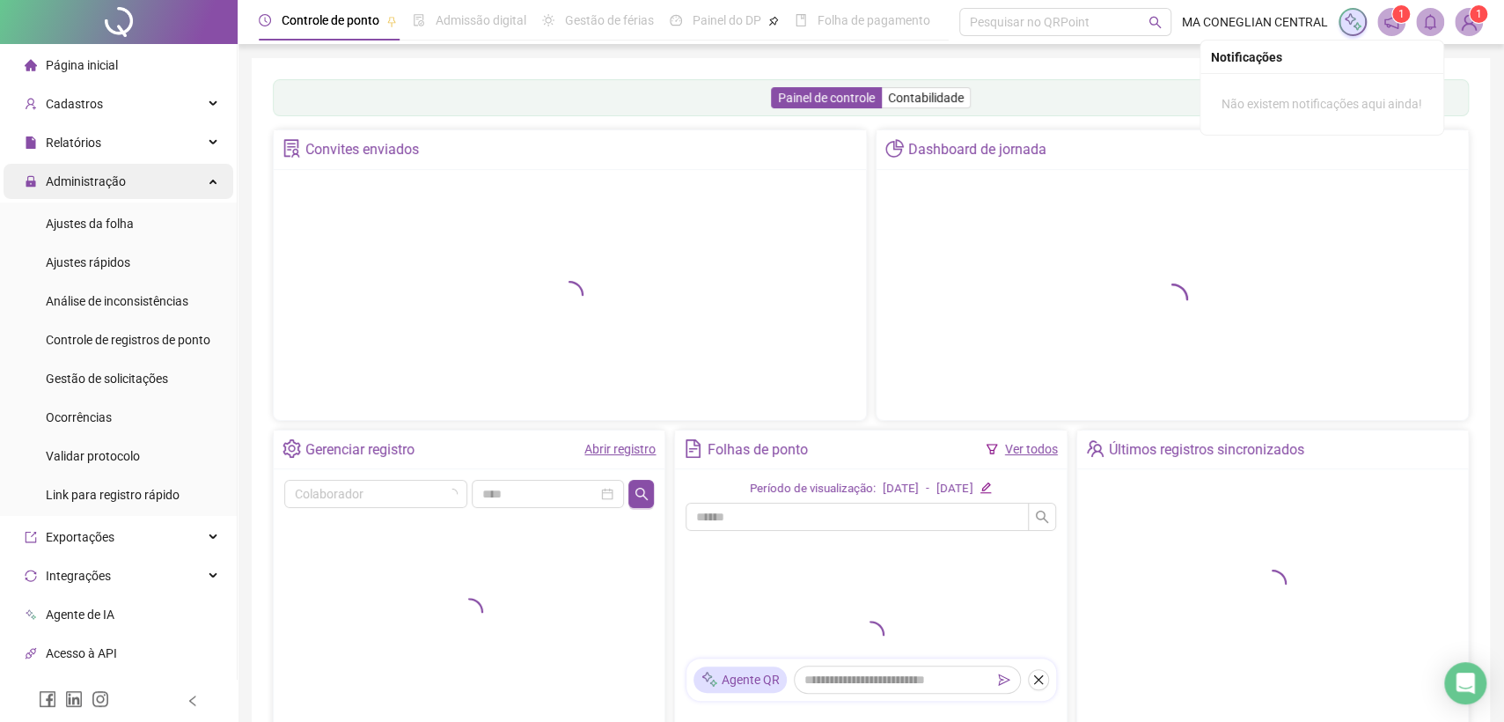
click at [174, 174] on div "Administração" at bounding box center [119, 181] width 230 height 35
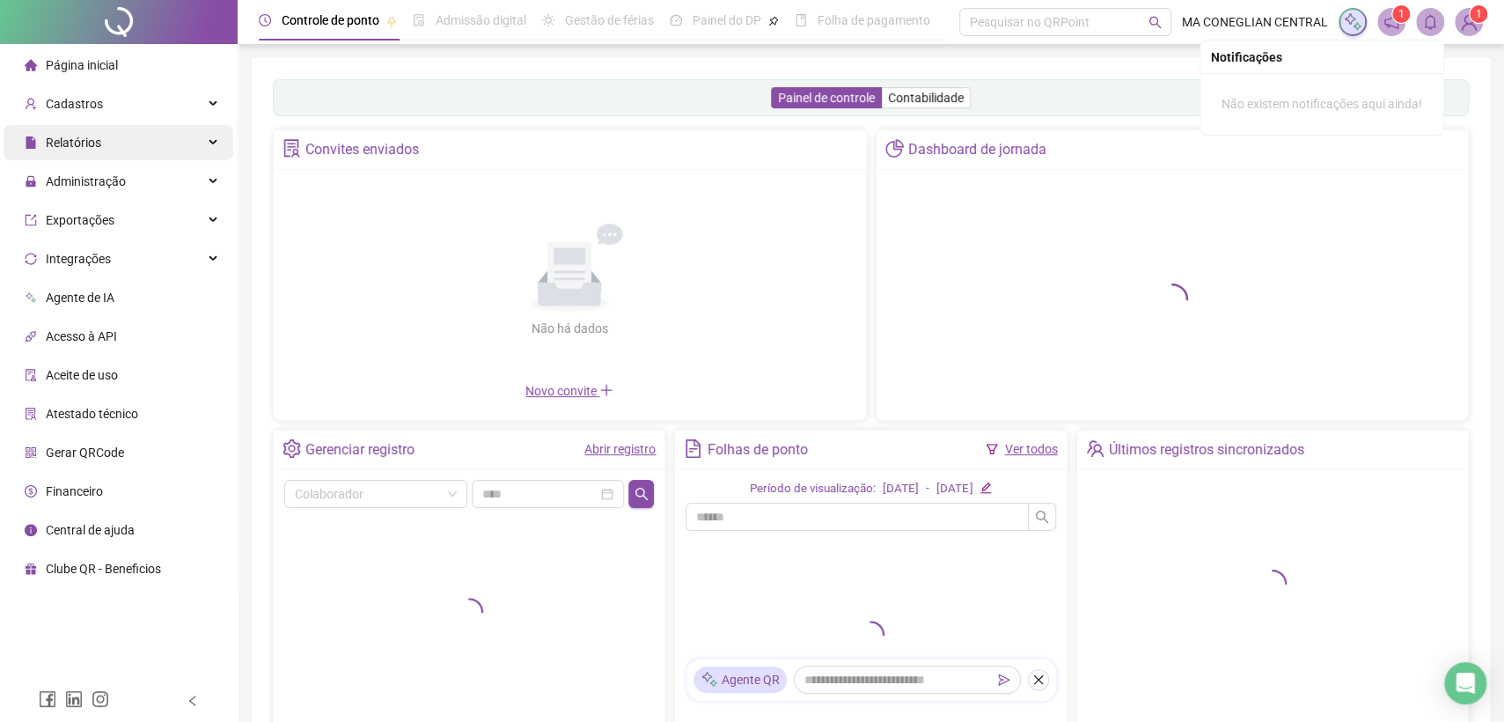
click at [176, 134] on div "Relatórios" at bounding box center [119, 142] width 230 height 35
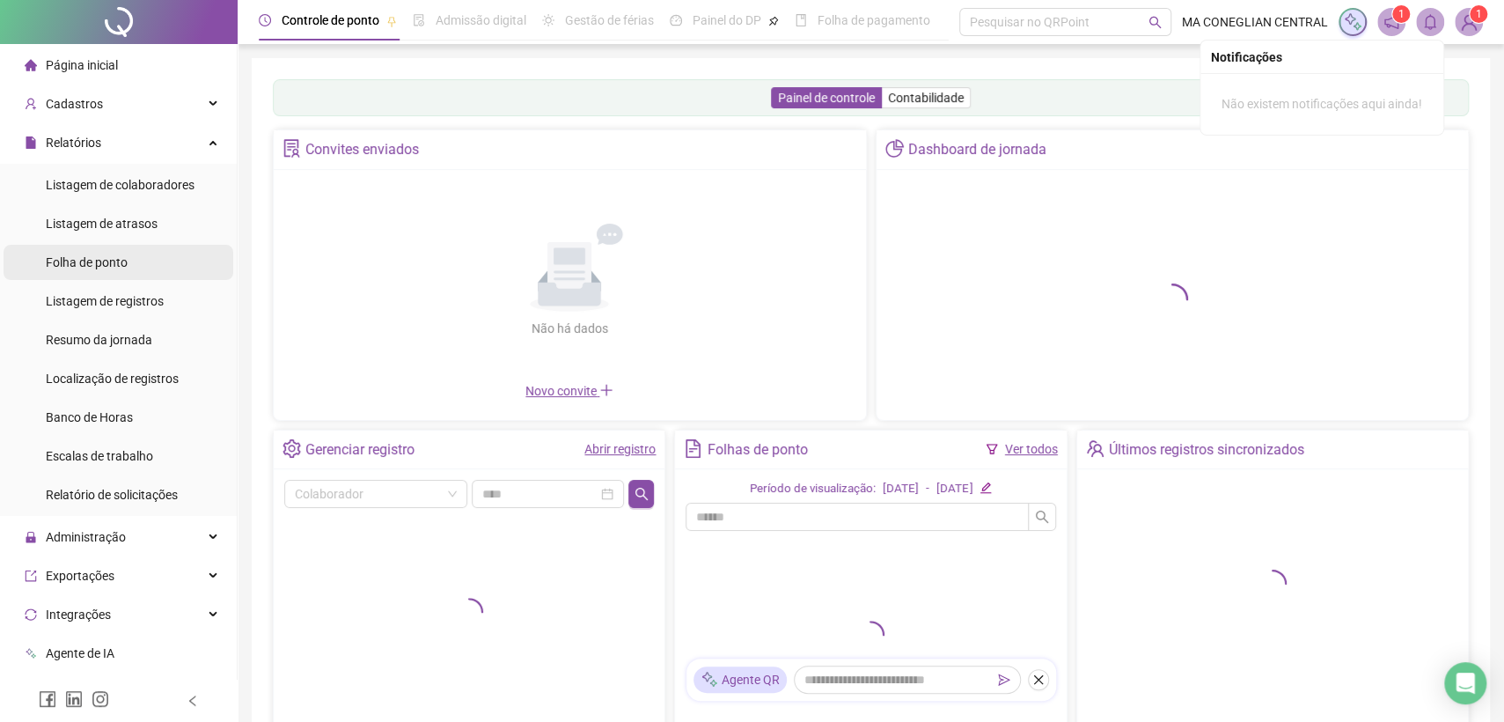
click at [170, 269] on li "Folha de ponto" at bounding box center [119, 262] width 230 height 35
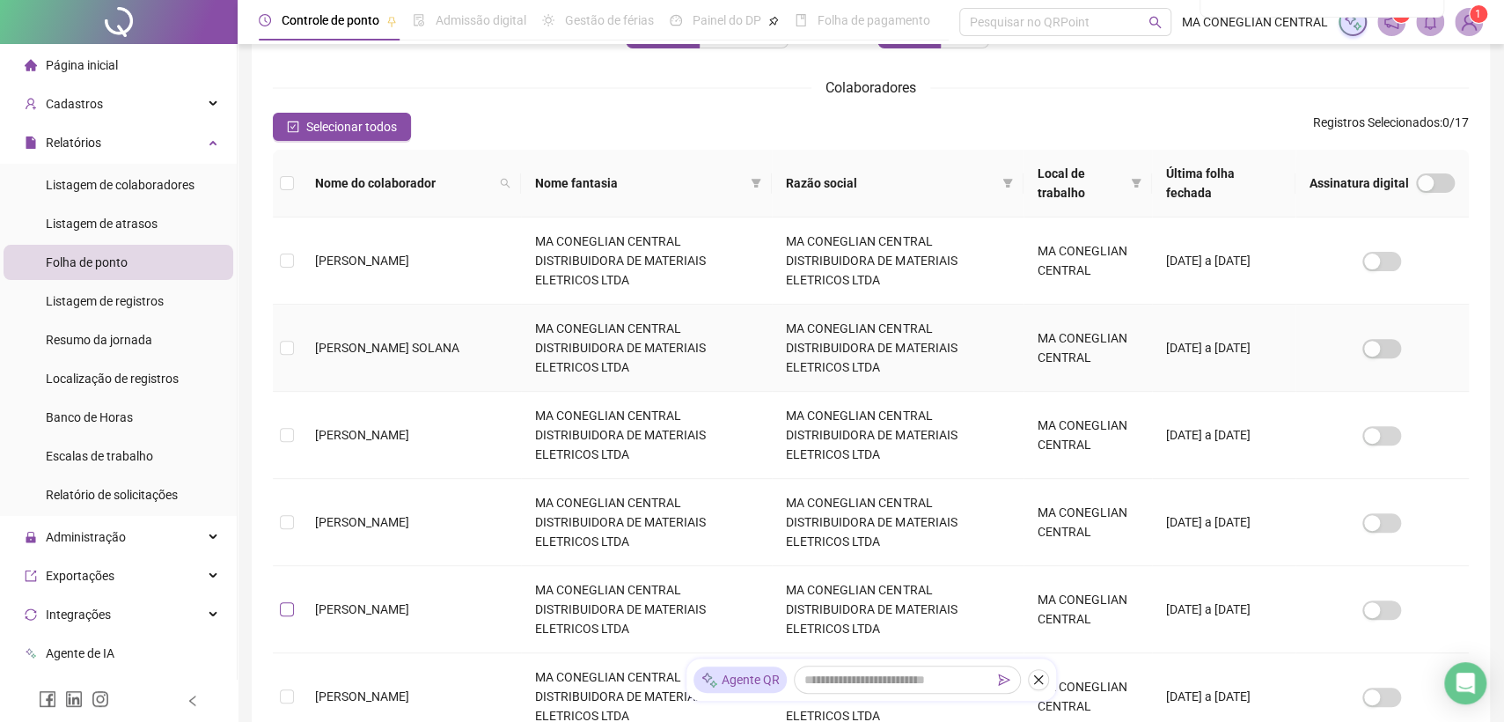
scroll to position [220, 0]
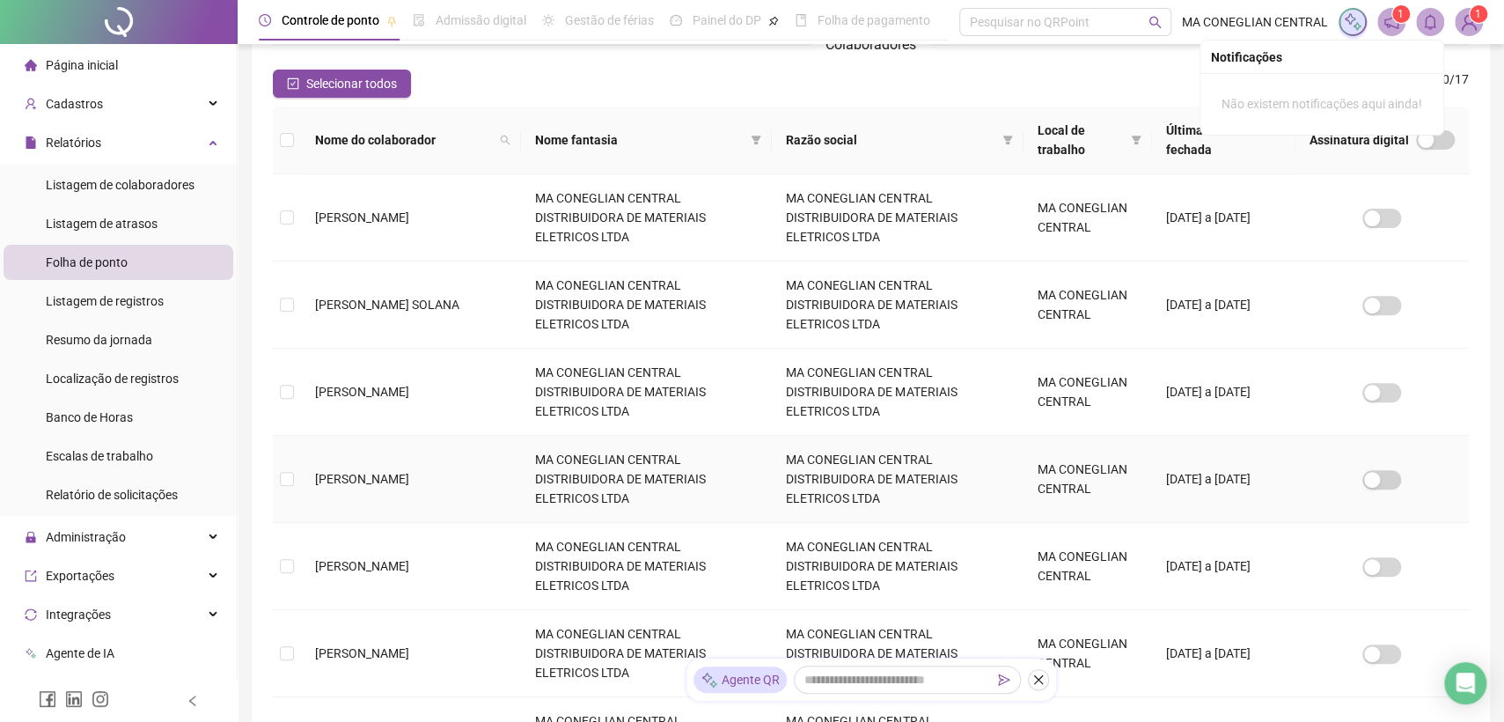
click at [276, 436] on td at bounding box center [287, 479] width 28 height 87
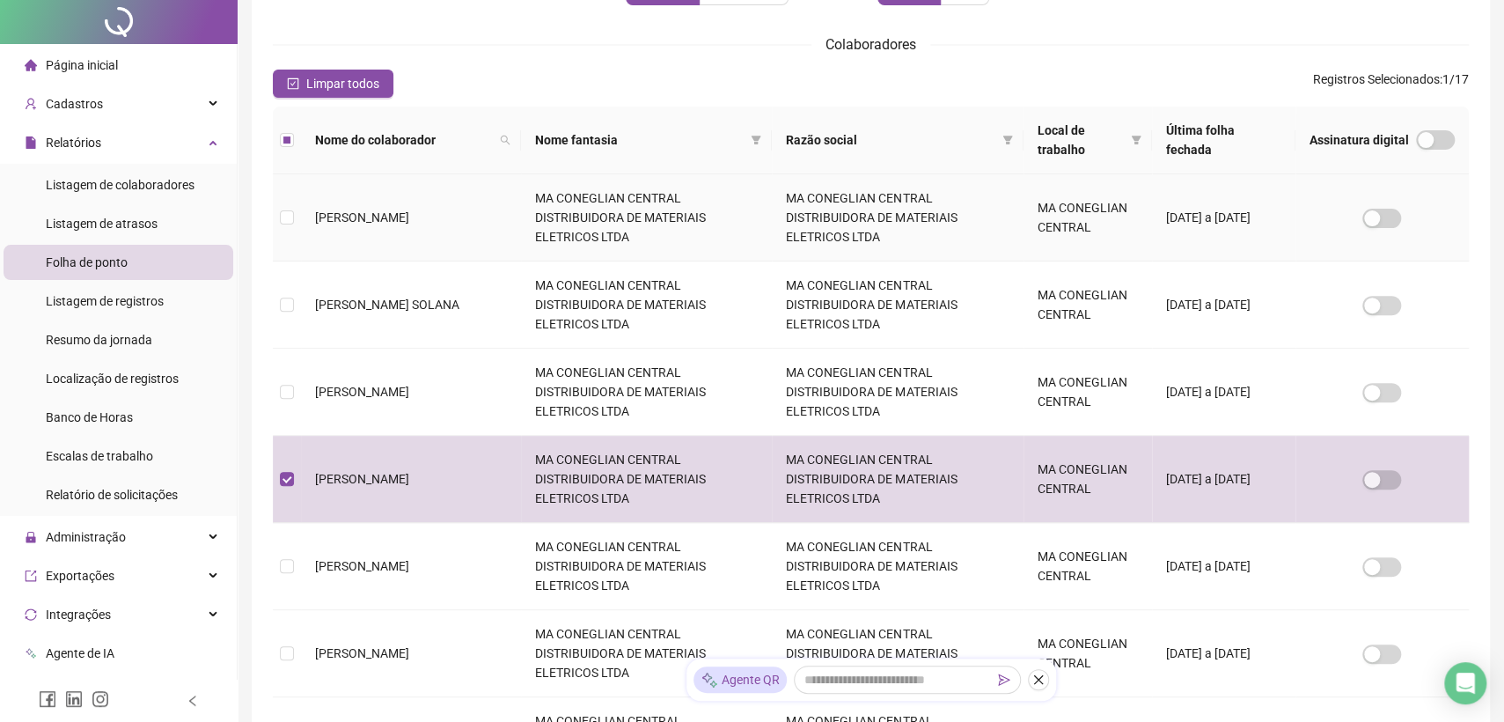
scroll to position [0, 0]
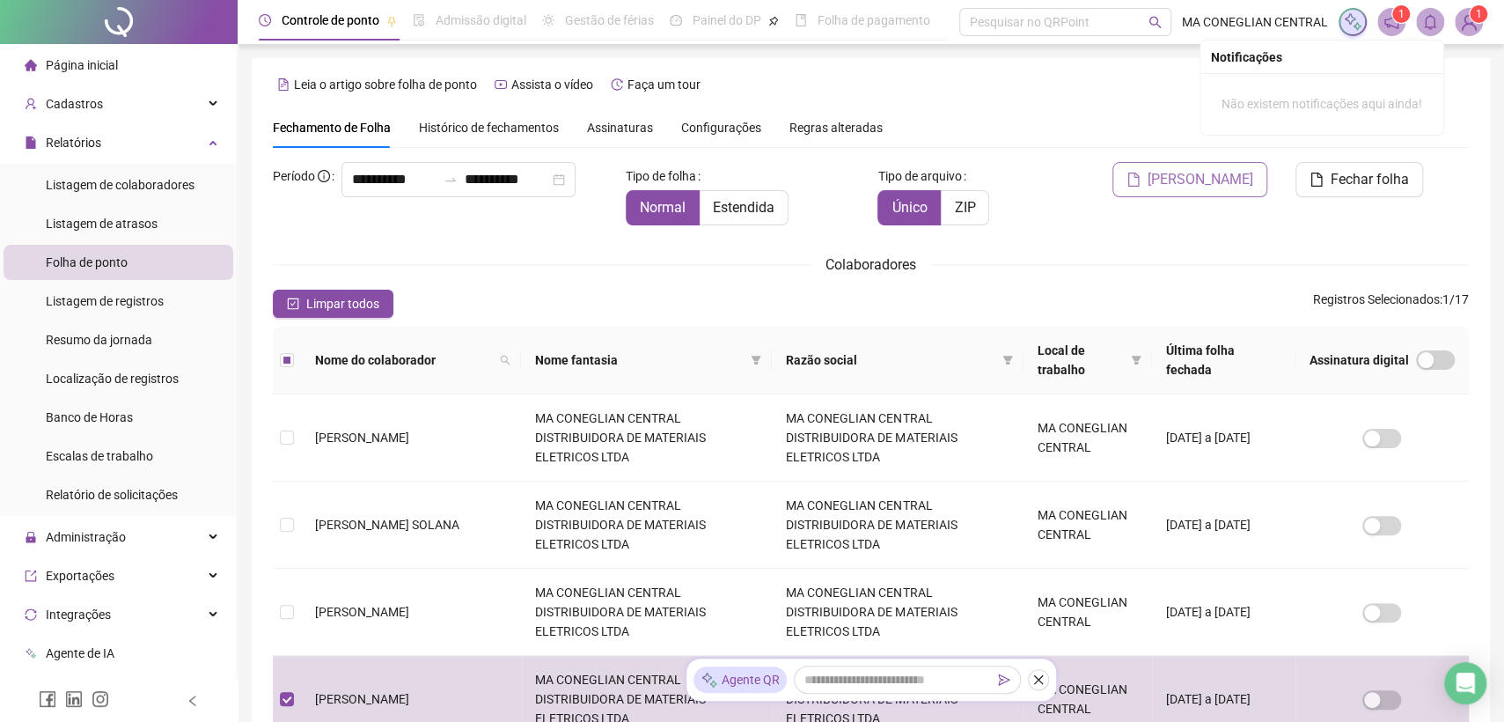
click at [1243, 170] on span "[PERSON_NAME]" at bounding box center [1201, 179] width 106 height 21
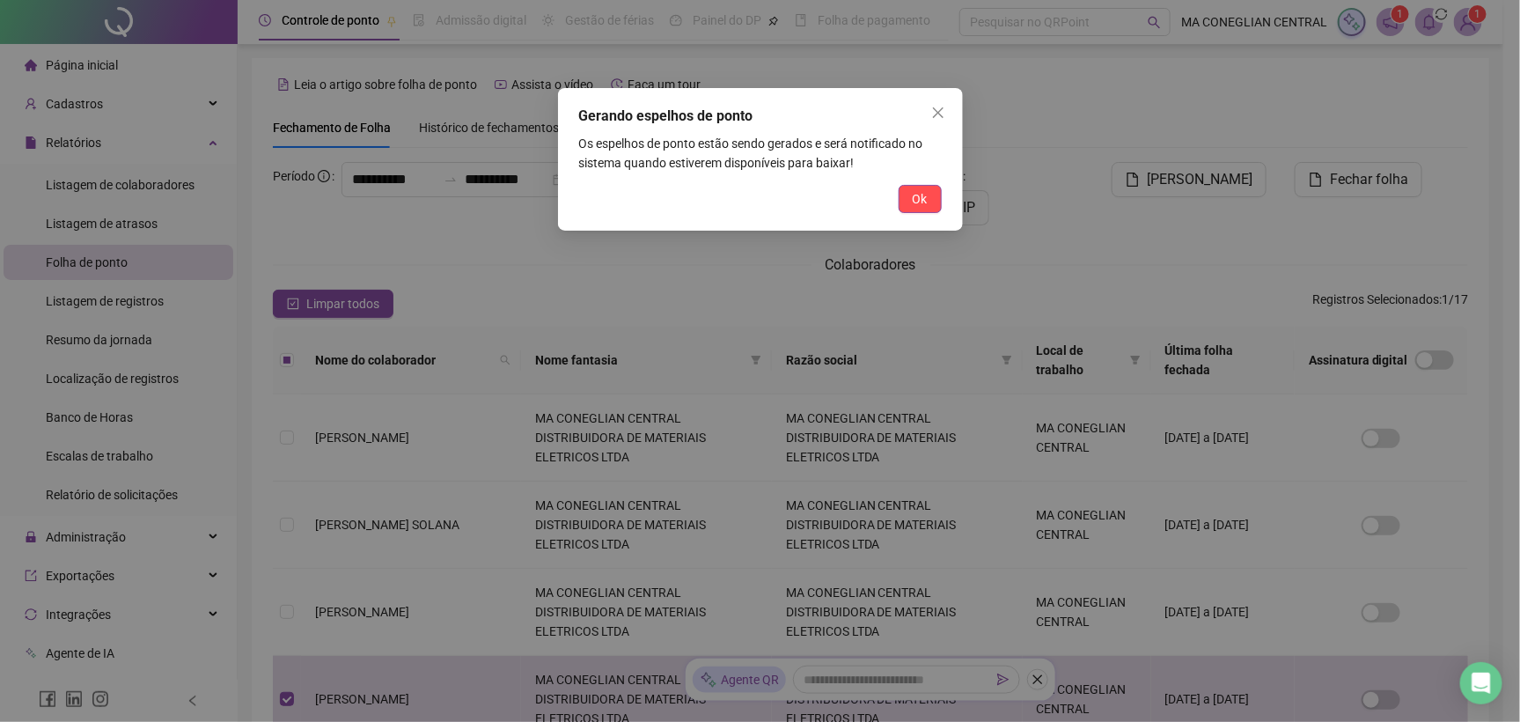
drag, startPoint x: 926, startPoint y: 187, endPoint x: 964, endPoint y: 169, distance: 41.7
click at [925, 186] on button "Ok" at bounding box center [920, 199] width 43 height 28
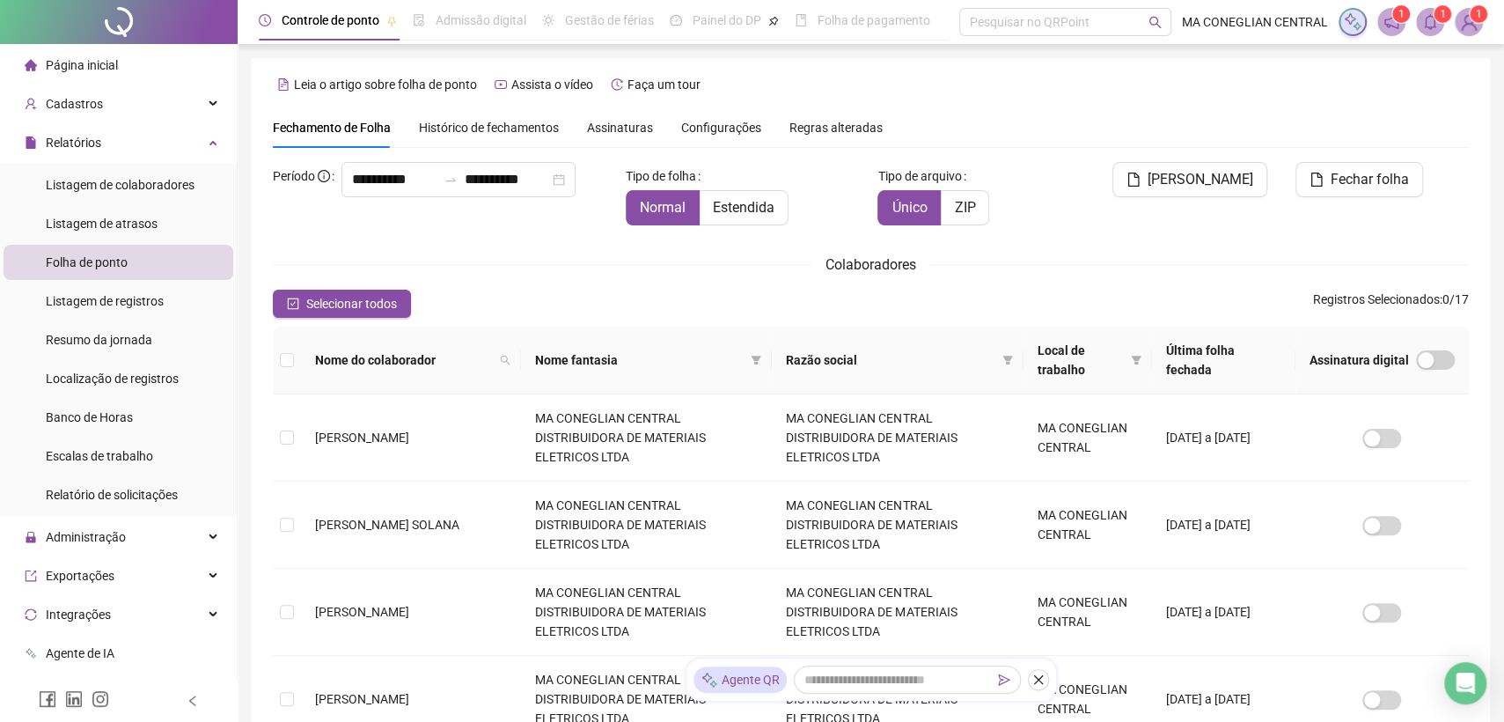
click at [1430, 23] on icon "bell" at bounding box center [1431, 22] width 16 height 16
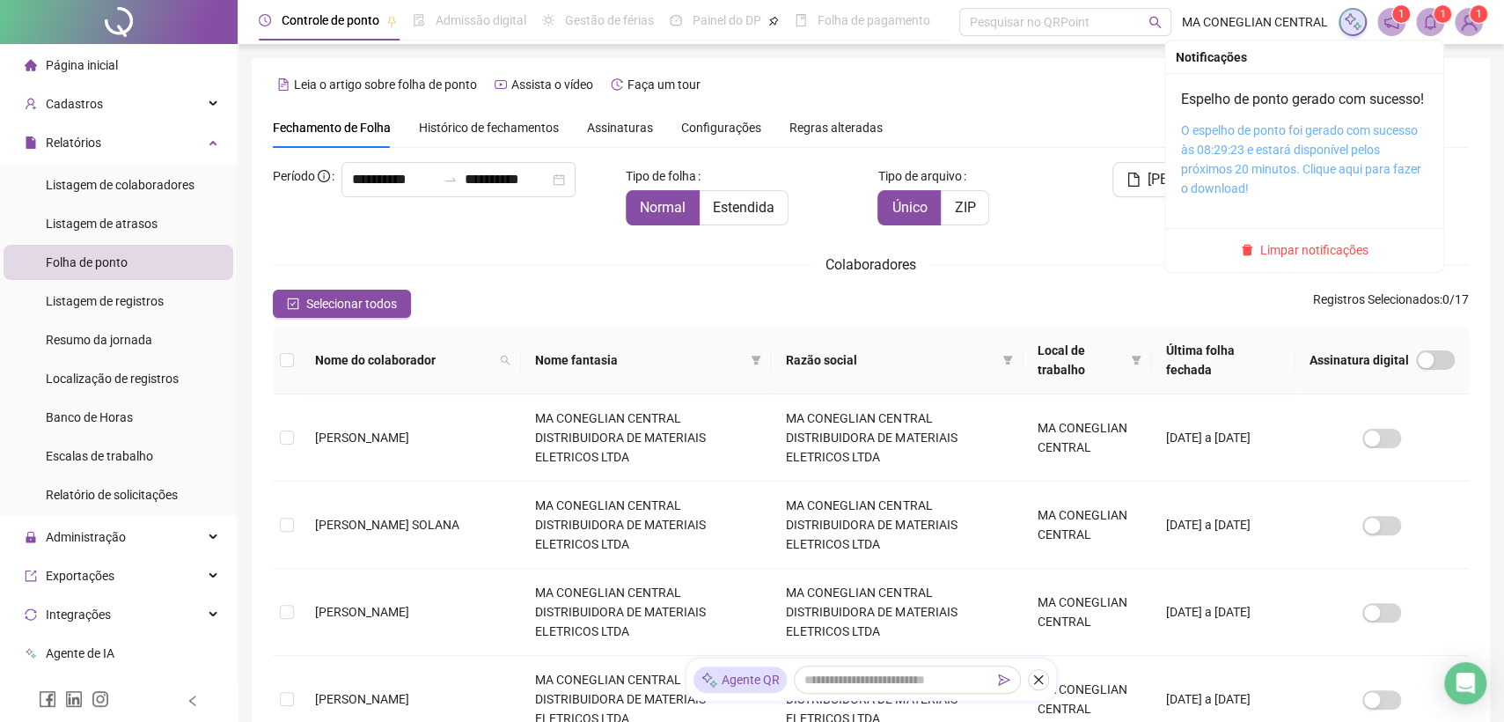
click at [1298, 150] on link "O espelho de ponto foi gerado com sucesso às 08:29:23 e estará disponível pelos…" at bounding box center [1301, 159] width 240 height 72
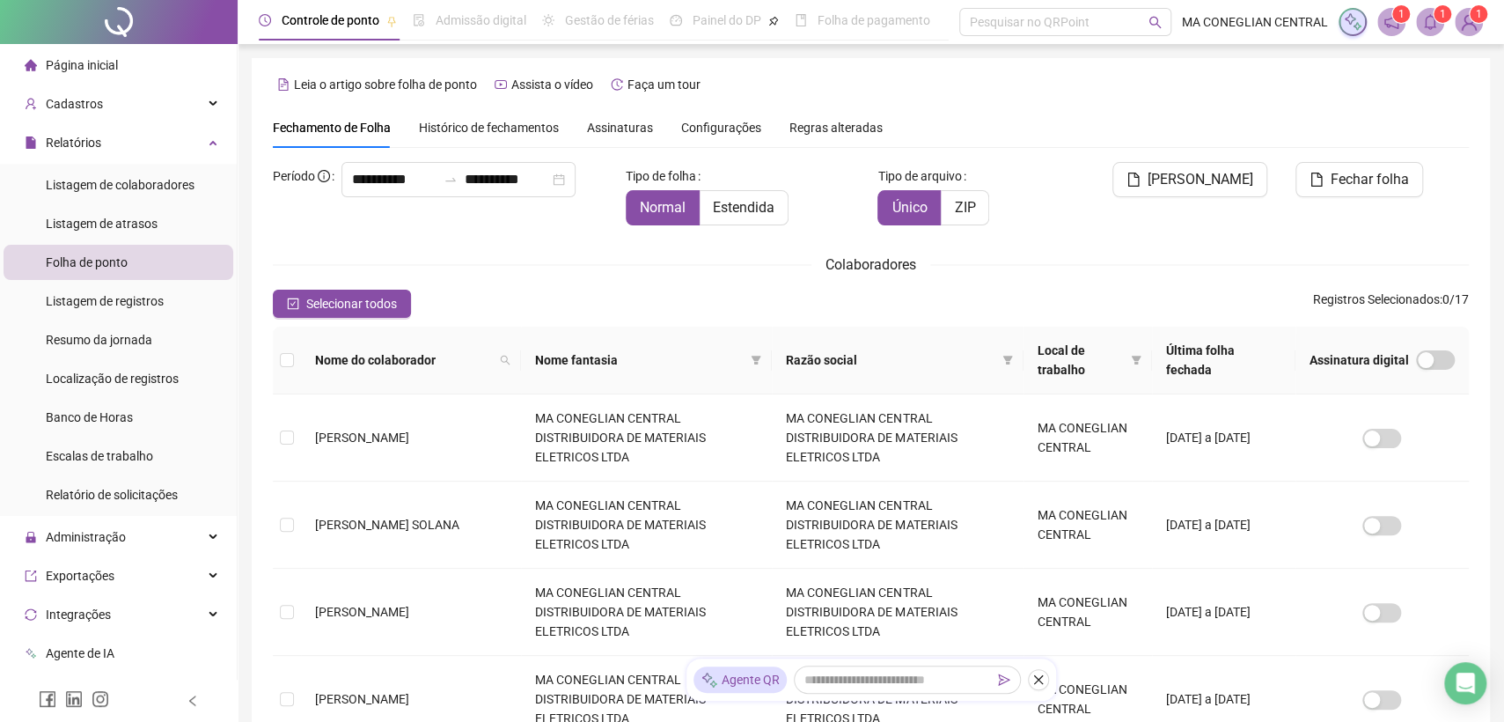
click at [69, 10] on div at bounding box center [119, 22] width 238 height 44
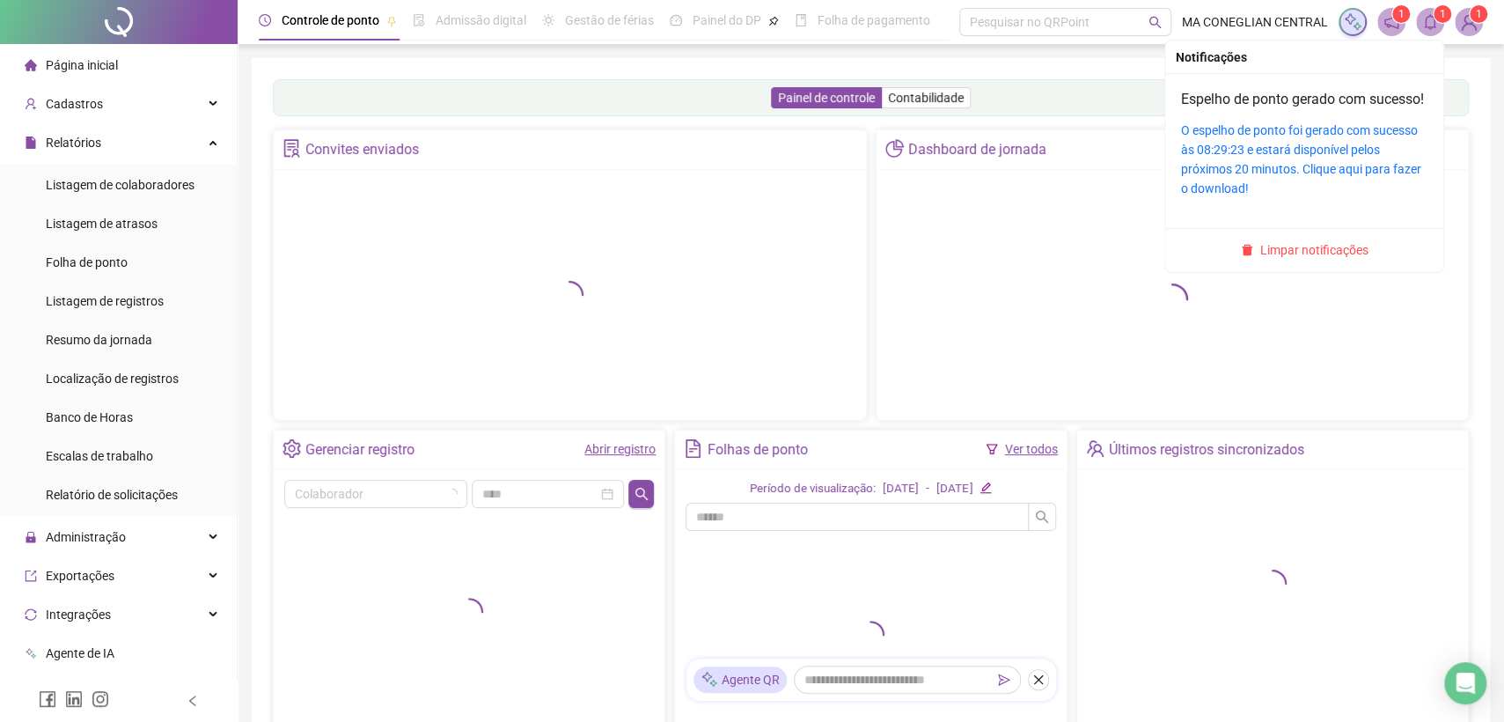
click at [1430, 20] on icon "bell" at bounding box center [1431, 22] width 16 height 16
drag, startPoint x: 1304, startPoint y: 268, endPoint x: 1287, endPoint y: 261, distance: 18.1
click at [1303, 260] on span "Limpar notificações" at bounding box center [1315, 249] width 108 height 19
